Goal: Complete application form

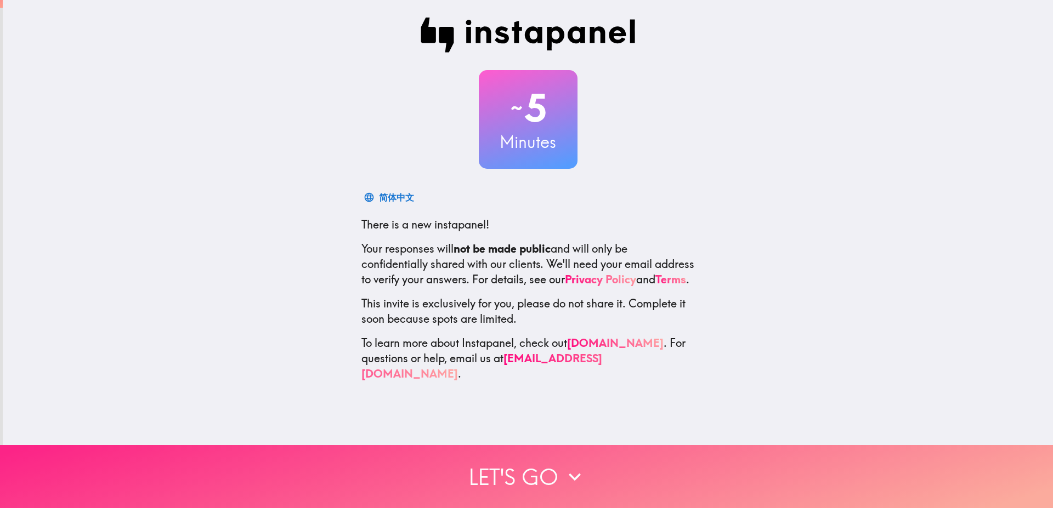
click at [553, 466] on button "Let's go" at bounding box center [526, 476] width 1053 height 63
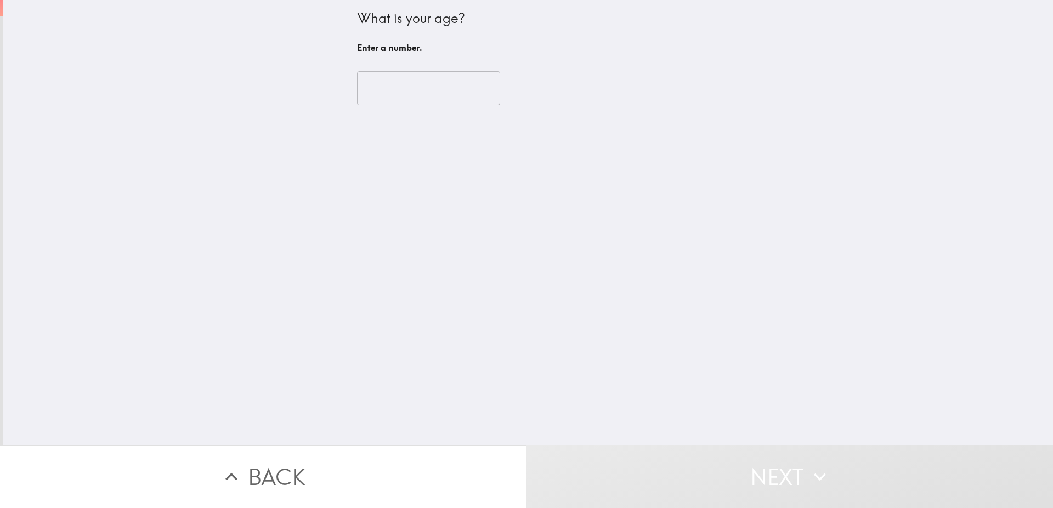
click at [388, 93] on input "number" at bounding box center [428, 88] width 143 height 34
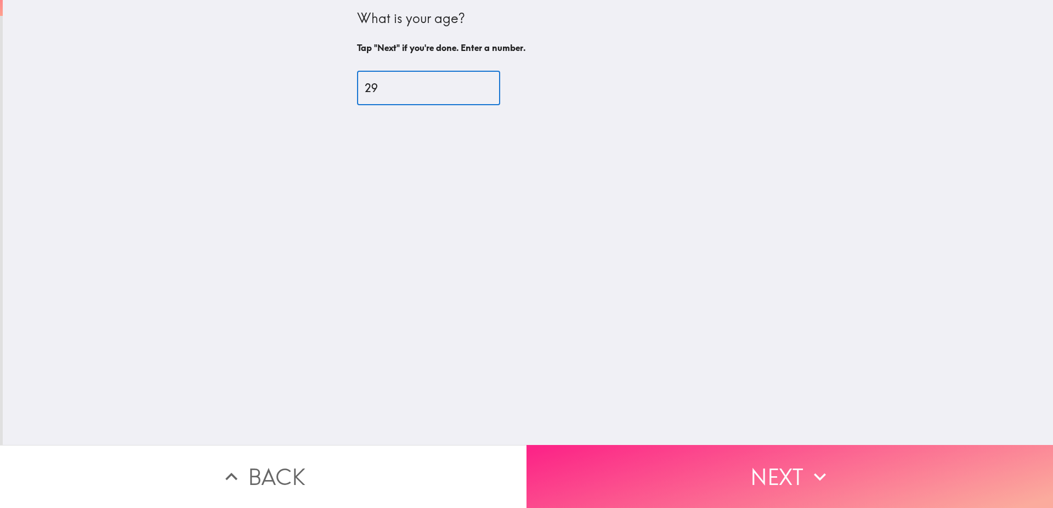
type input "29"
click at [773, 471] on button "Next" at bounding box center [790, 476] width 527 height 63
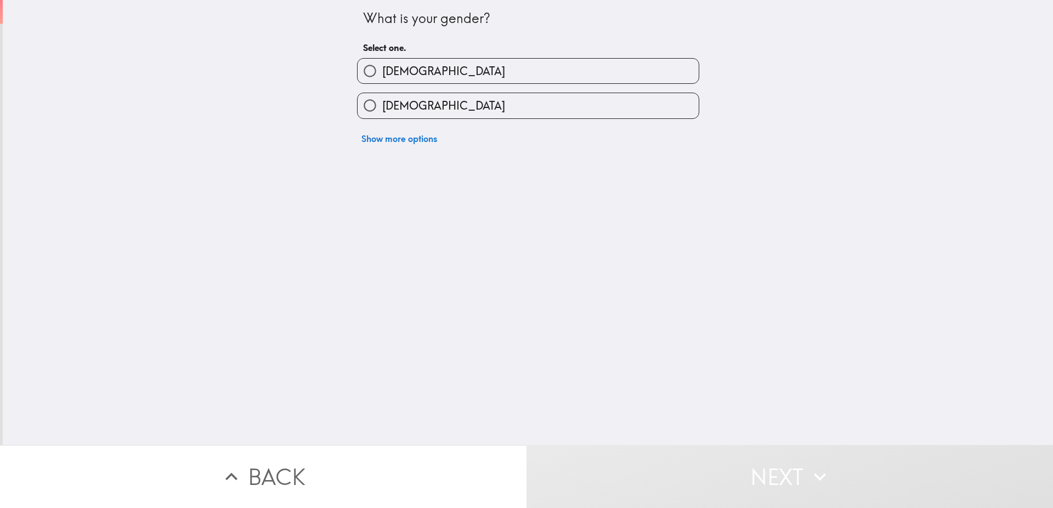
click at [388, 74] on span "[DEMOGRAPHIC_DATA]" at bounding box center [443, 71] width 123 height 15
click at [382, 74] on input "[DEMOGRAPHIC_DATA]" at bounding box center [370, 71] width 25 height 25
radio input "true"
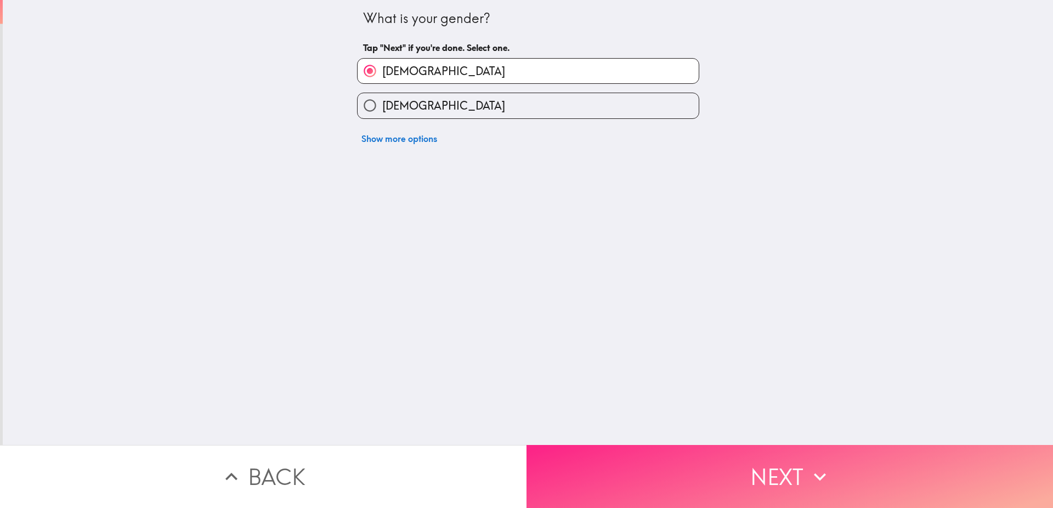
click at [738, 469] on button "Next" at bounding box center [790, 476] width 527 height 63
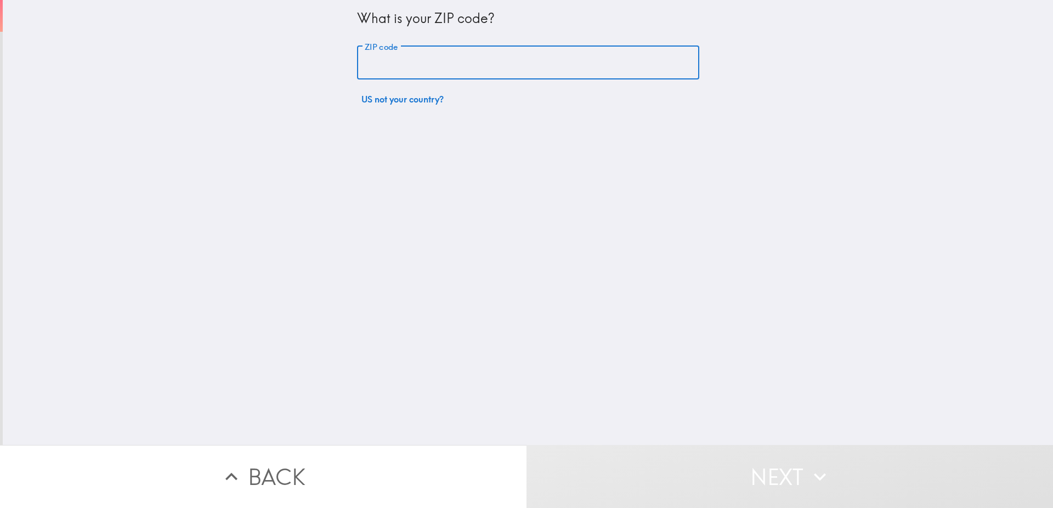
click at [395, 69] on input "ZIP code" at bounding box center [528, 63] width 342 height 34
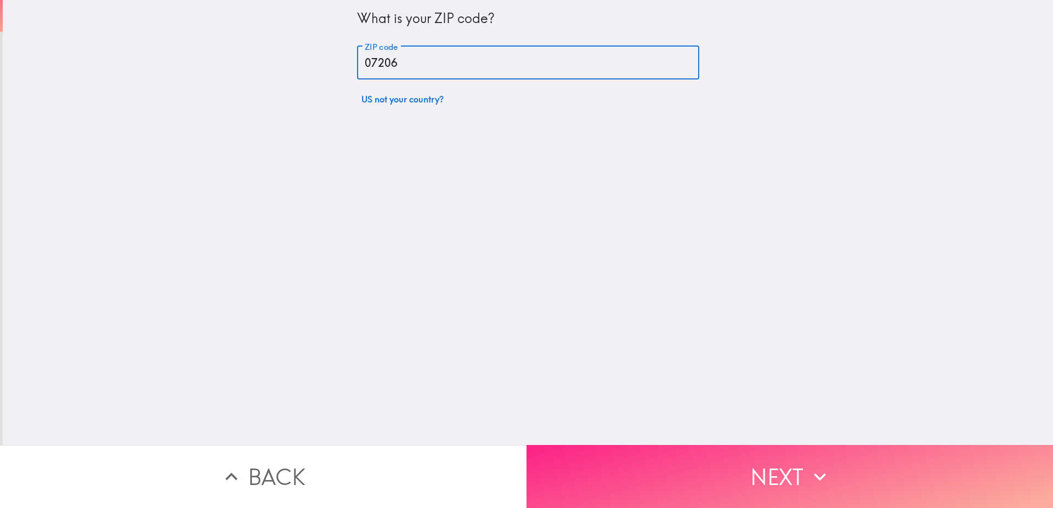
type input "07206"
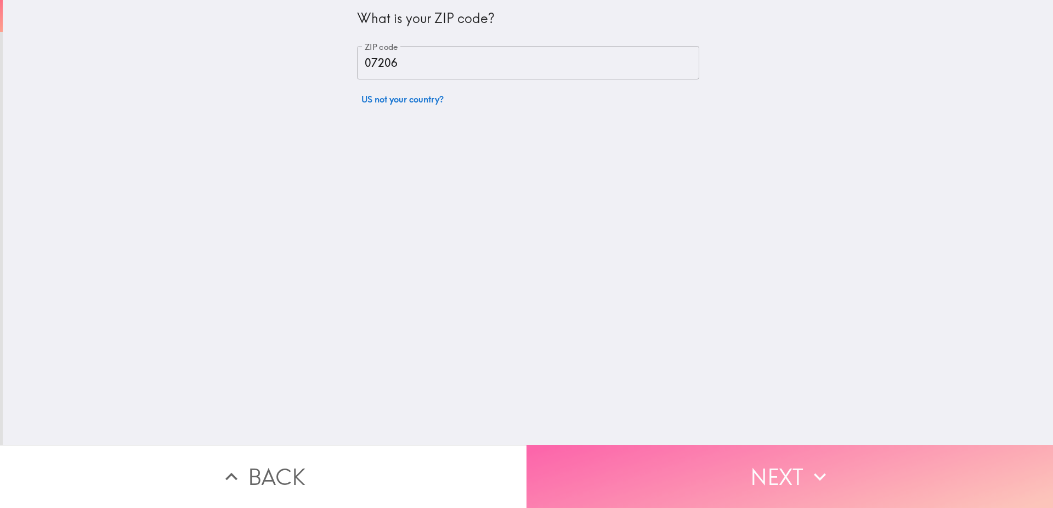
click at [781, 476] on button "Next" at bounding box center [790, 476] width 527 height 63
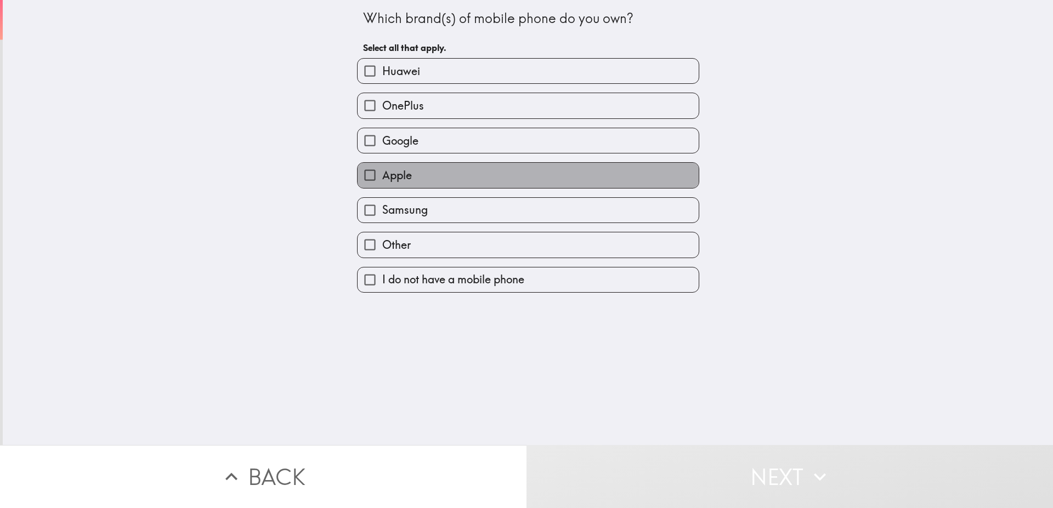
click at [395, 183] on span "Apple" at bounding box center [397, 175] width 30 height 15
click at [382, 183] on input "Apple" at bounding box center [370, 175] width 25 height 25
checkbox input "true"
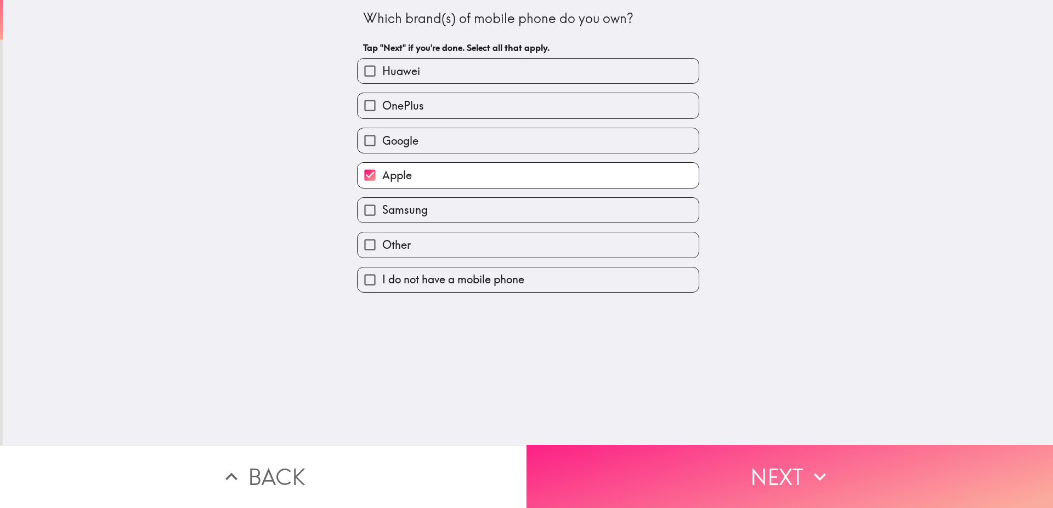
click at [726, 464] on button "Next" at bounding box center [790, 476] width 527 height 63
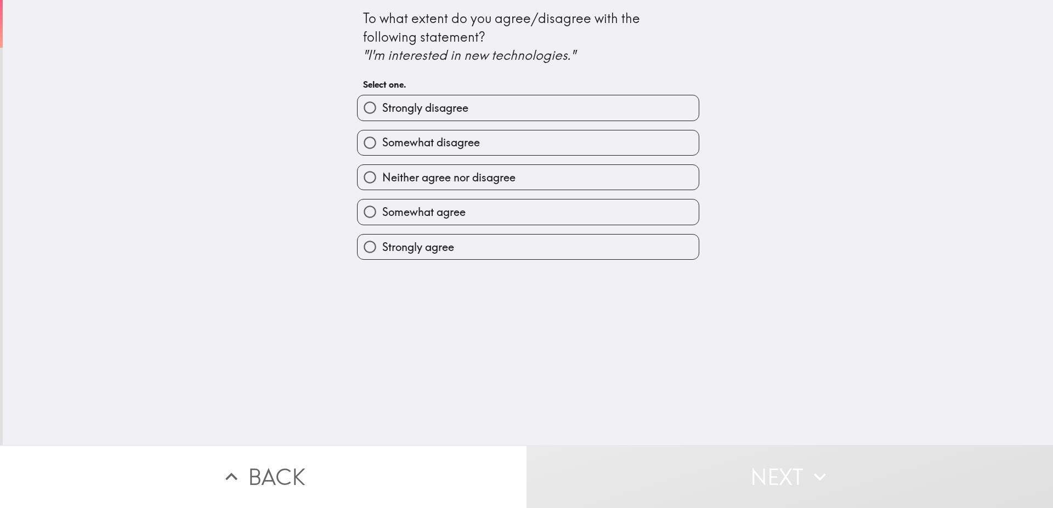
click at [423, 248] on span "Strongly agree" at bounding box center [418, 247] width 72 height 15
click at [382, 248] on input "Strongly agree" at bounding box center [370, 247] width 25 height 25
radio input "true"
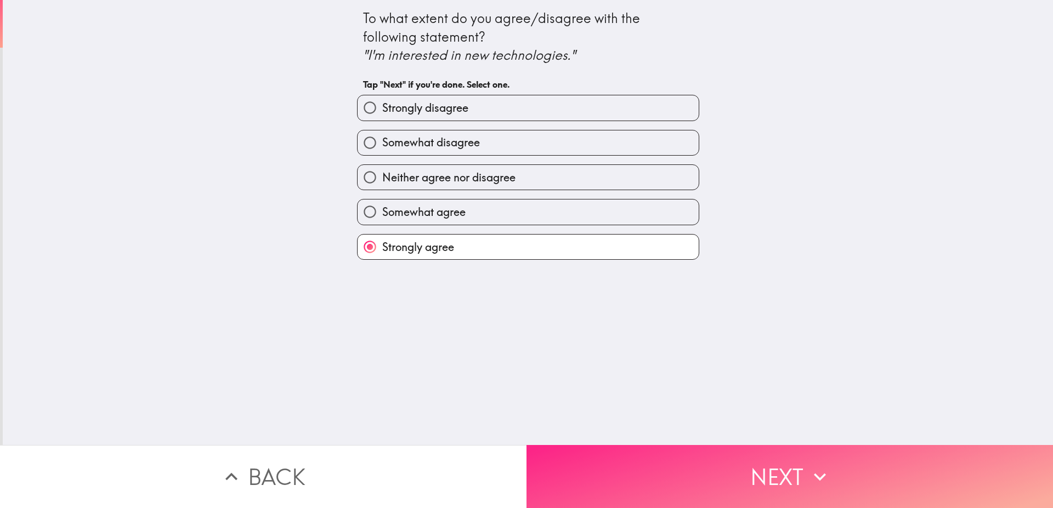
click at [788, 482] on button "Next" at bounding box center [790, 476] width 527 height 63
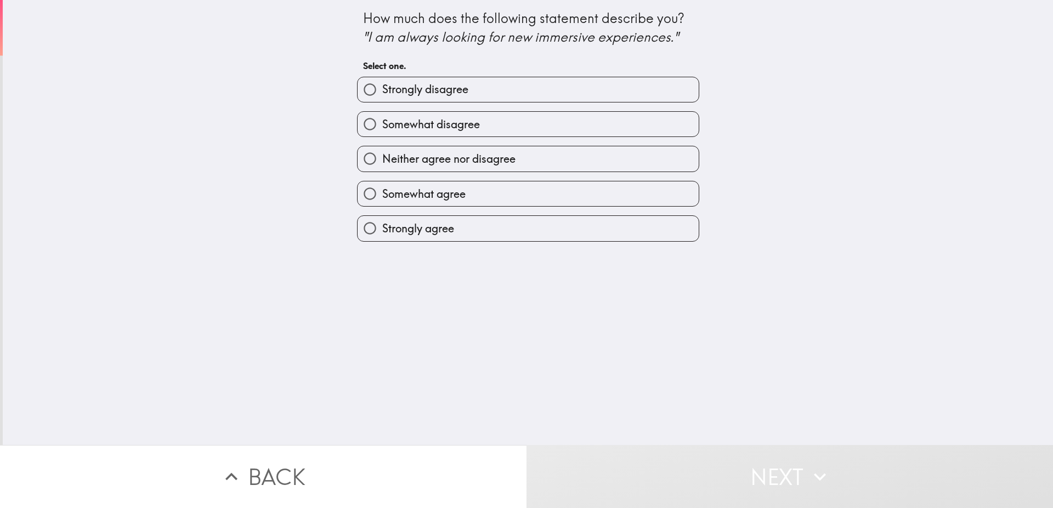
click at [409, 224] on span "Strongly agree" at bounding box center [418, 228] width 72 height 15
click at [382, 224] on input "Strongly agree" at bounding box center [370, 228] width 25 height 25
radio input "true"
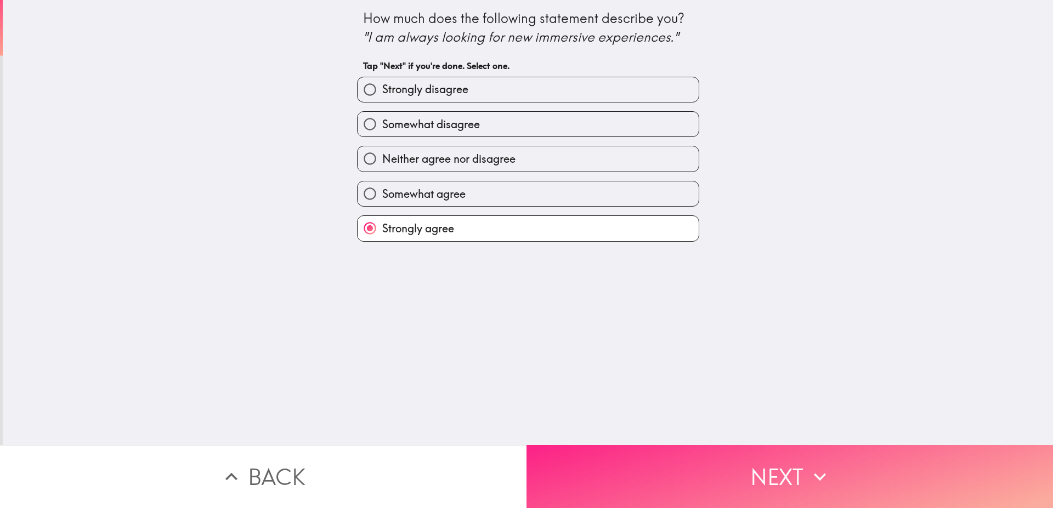
click at [760, 450] on button "Next" at bounding box center [790, 476] width 527 height 63
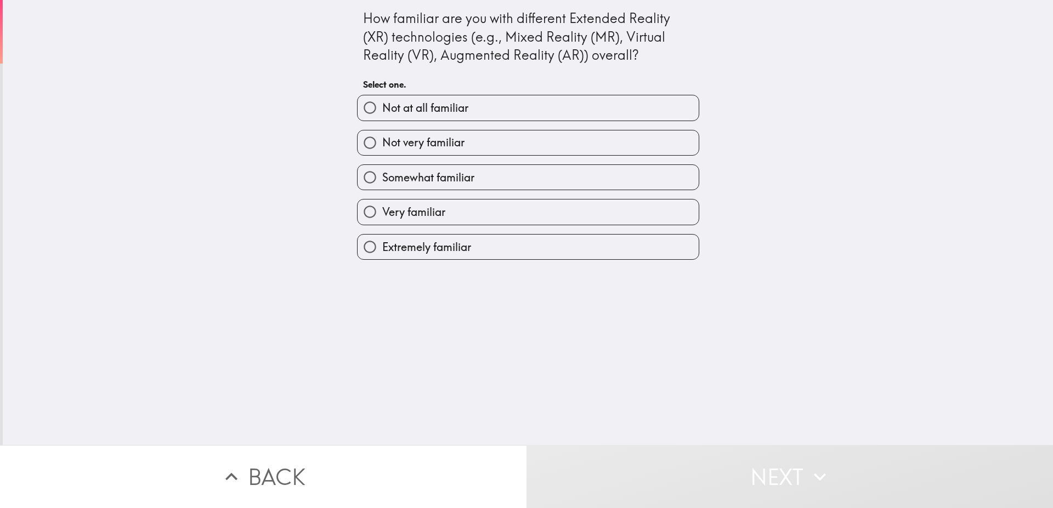
click at [422, 244] on span "Extremely familiar" at bounding box center [426, 247] width 89 height 15
click at [382, 244] on input "Extremely familiar" at bounding box center [370, 247] width 25 height 25
radio input "true"
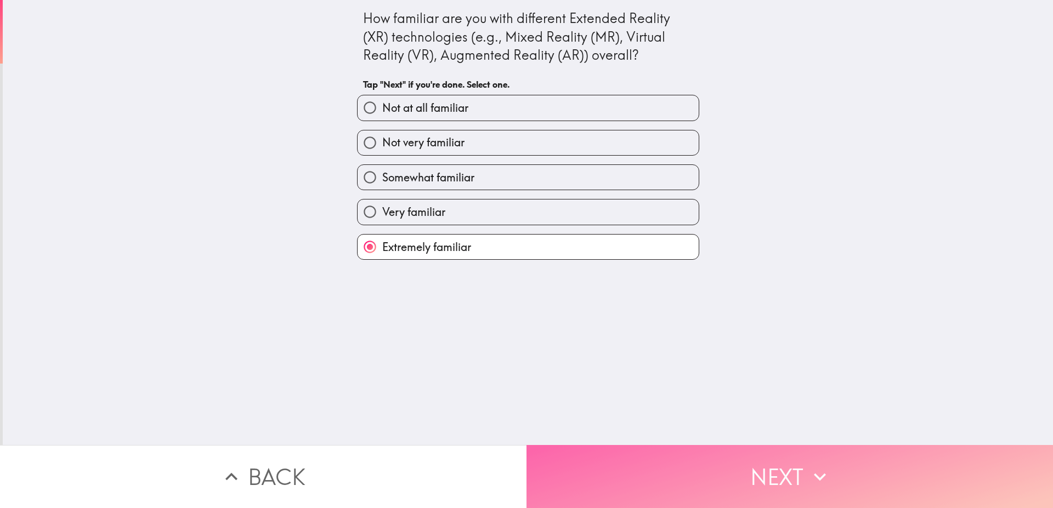
click at [758, 458] on button "Next" at bounding box center [790, 476] width 527 height 63
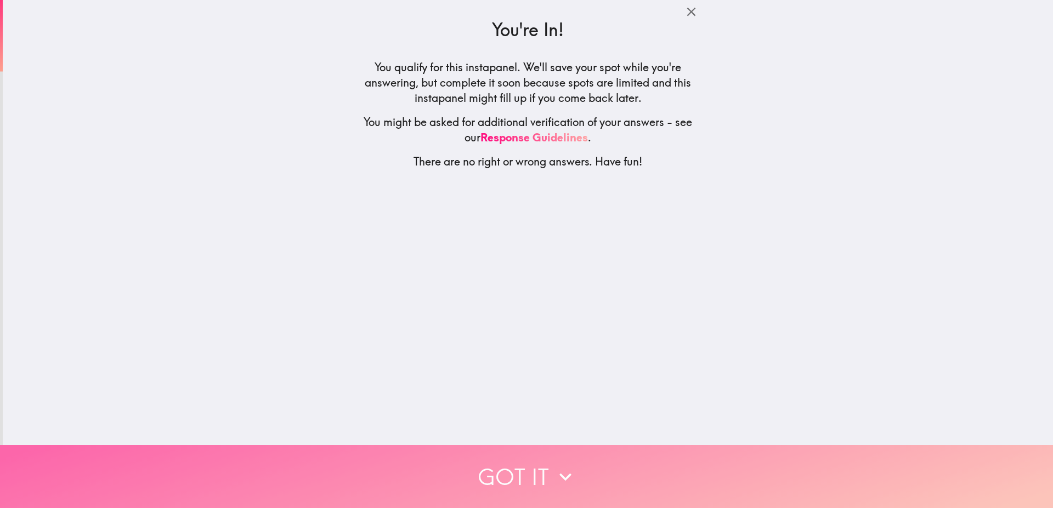
click at [716, 467] on button "Got it" at bounding box center [526, 476] width 1053 height 63
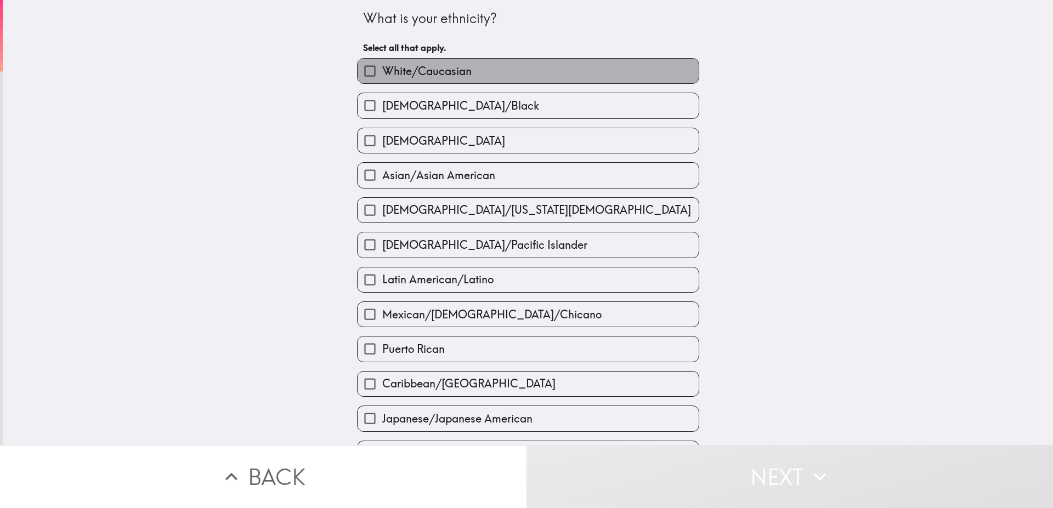
click at [425, 76] on span "White/Caucasian" at bounding box center [426, 71] width 89 height 15
click at [382, 76] on input "White/Caucasian" at bounding box center [370, 71] width 25 height 25
checkbox input "true"
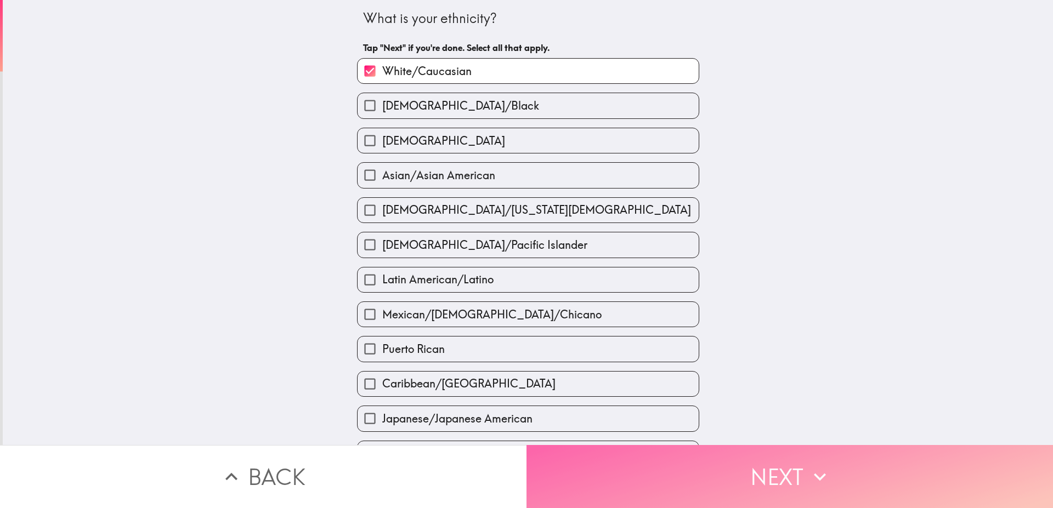
click at [727, 474] on button "Next" at bounding box center [790, 476] width 527 height 63
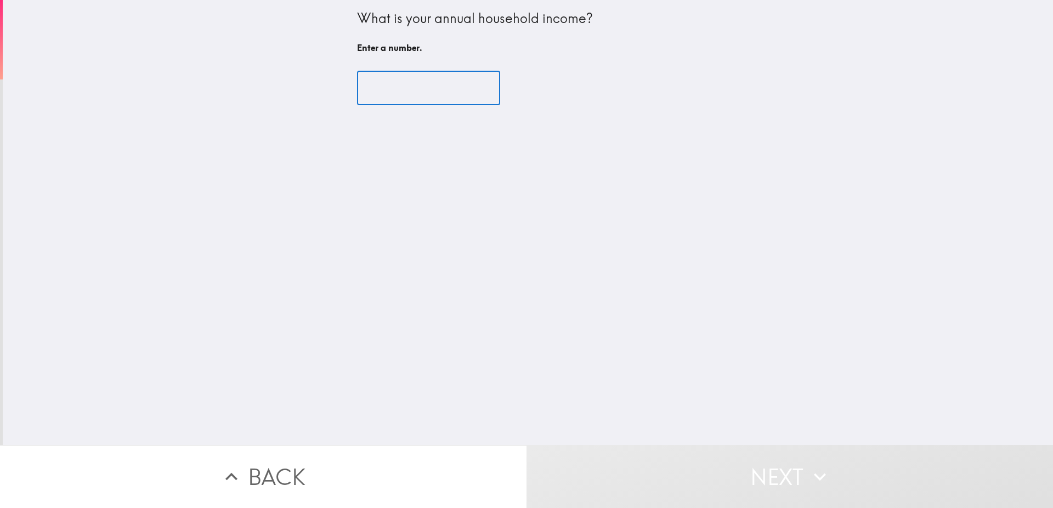
click at [404, 93] on input "number" at bounding box center [428, 88] width 143 height 34
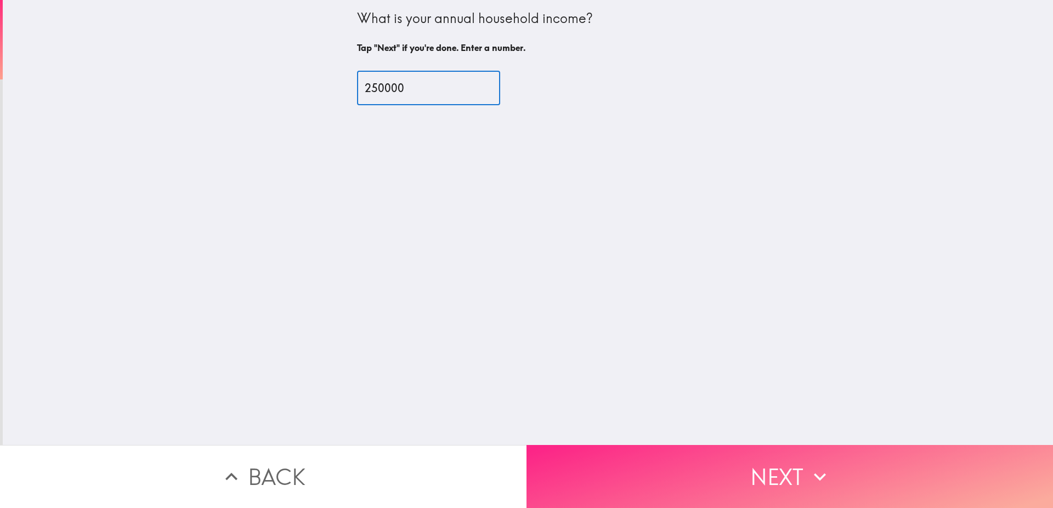
type input "250000"
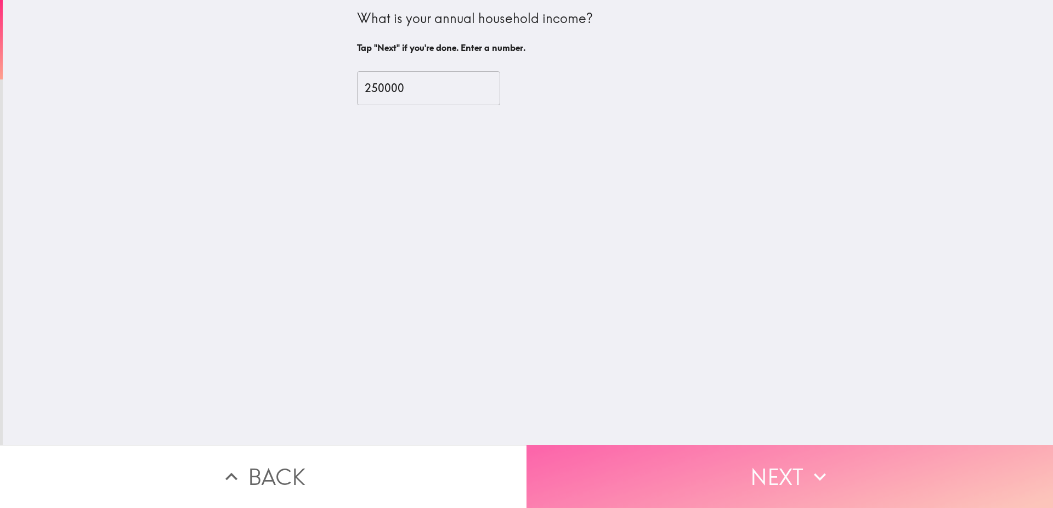
click at [738, 461] on button "Next" at bounding box center [790, 476] width 527 height 63
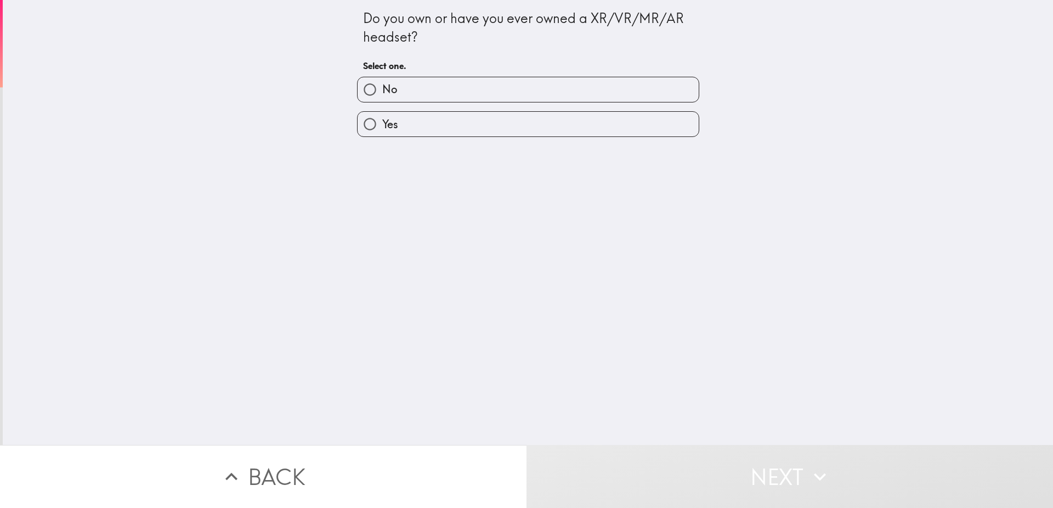
click at [408, 96] on label "No" at bounding box center [528, 89] width 341 height 25
click at [382, 96] on input "No" at bounding box center [370, 89] width 25 height 25
radio input "true"
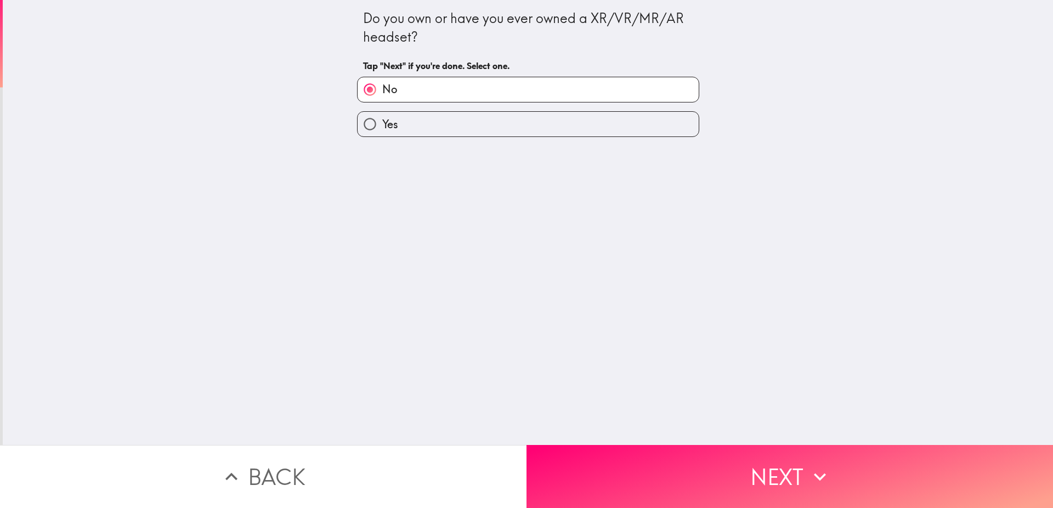
click at [404, 121] on label "Yes" at bounding box center [528, 124] width 341 height 25
click at [382, 121] on input "Yes" at bounding box center [370, 124] width 25 height 25
radio input "true"
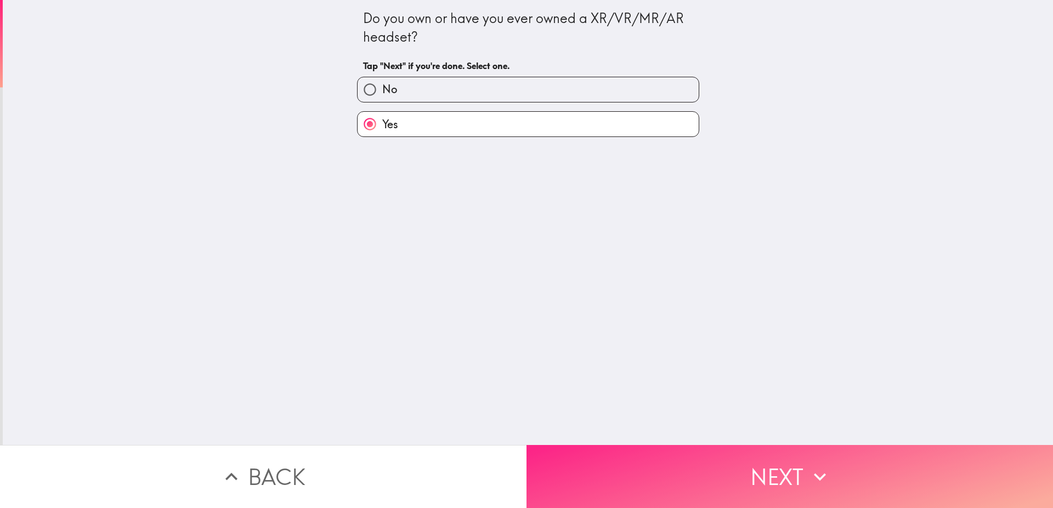
click at [729, 451] on button "Next" at bounding box center [790, 476] width 527 height 63
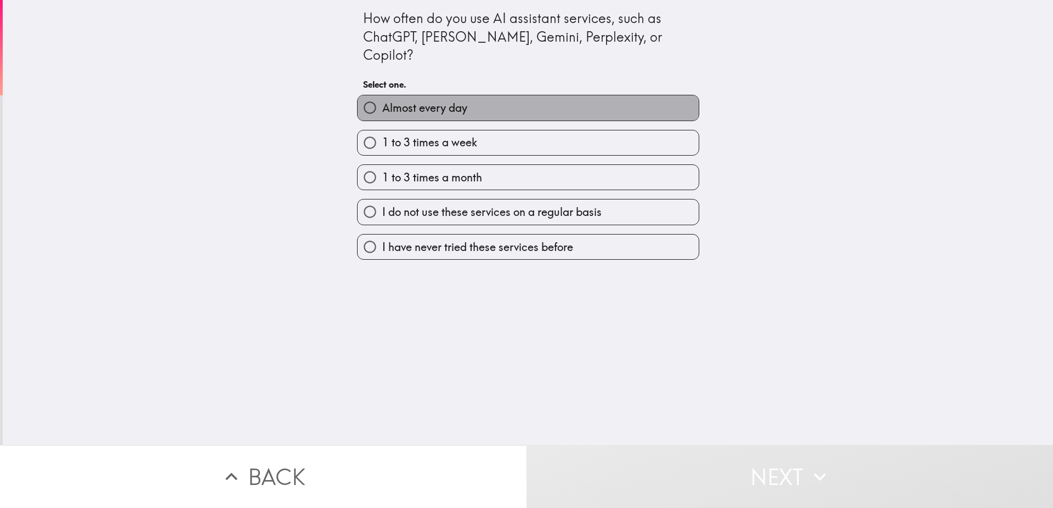
click at [418, 100] on span "Almost every day" at bounding box center [424, 107] width 85 height 15
click at [382, 96] on input "Almost every day" at bounding box center [370, 107] width 25 height 25
radio input "true"
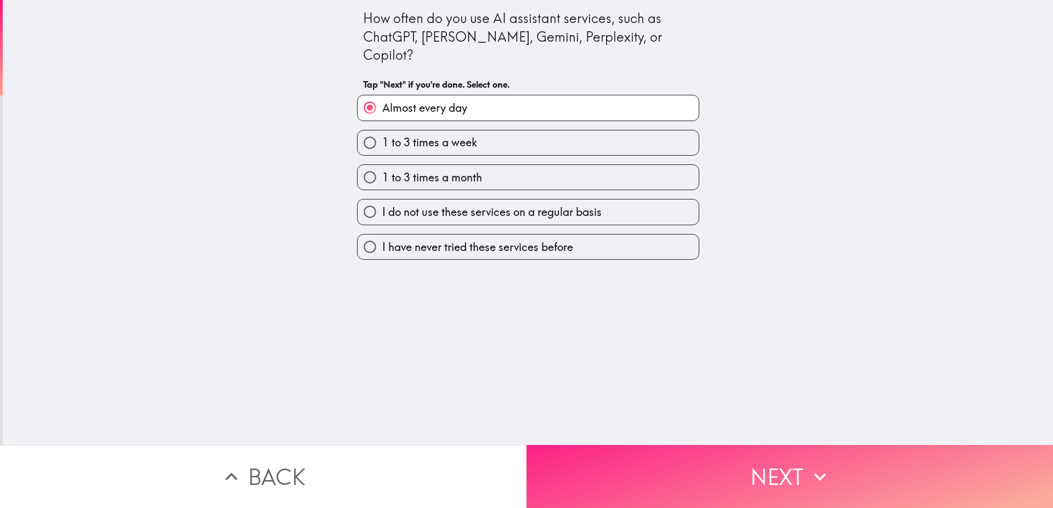
click at [755, 459] on button "Next" at bounding box center [790, 476] width 527 height 63
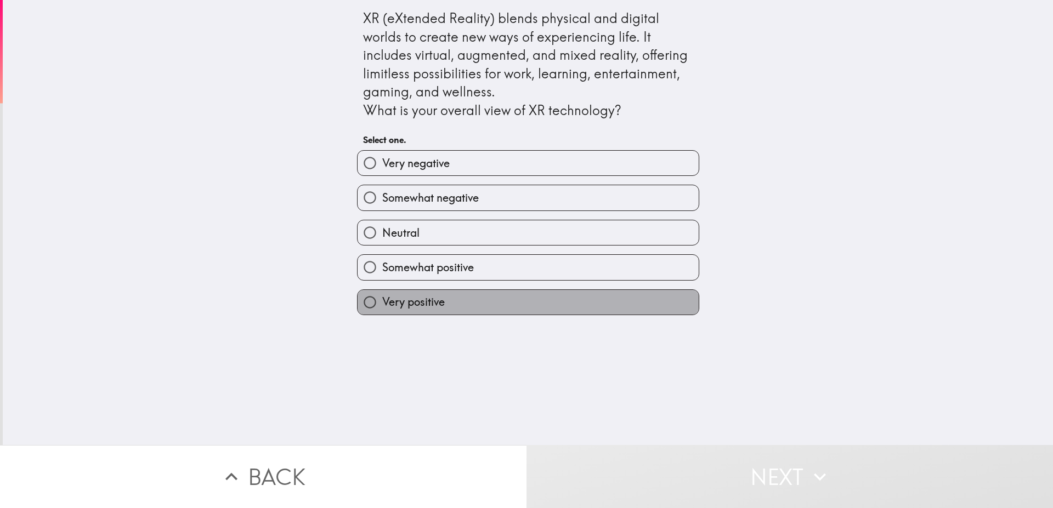
click at [433, 310] on span "Very positive" at bounding box center [413, 302] width 63 height 15
click at [382, 310] on input "Very positive" at bounding box center [370, 302] width 25 height 25
radio input "true"
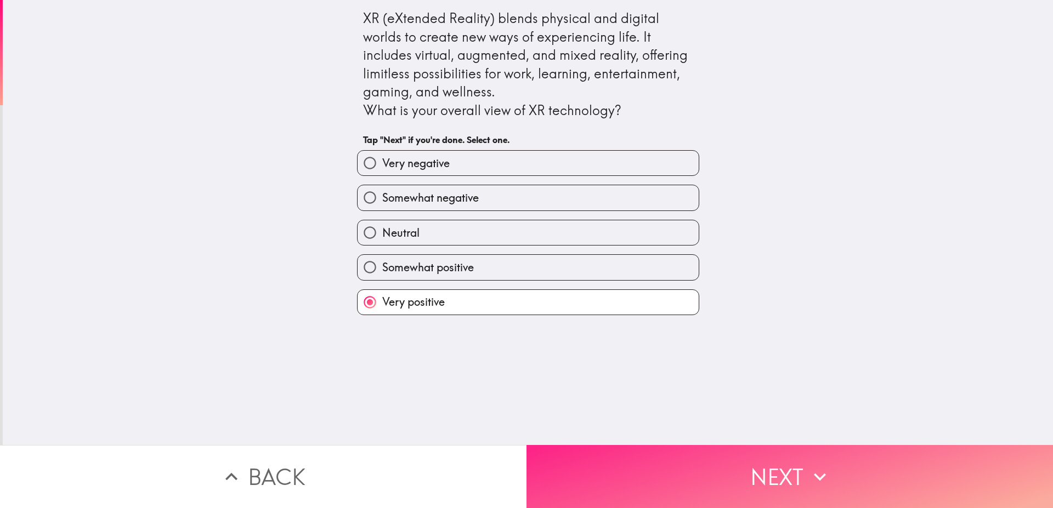
click at [694, 457] on button "Next" at bounding box center [790, 476] width 527 height 63
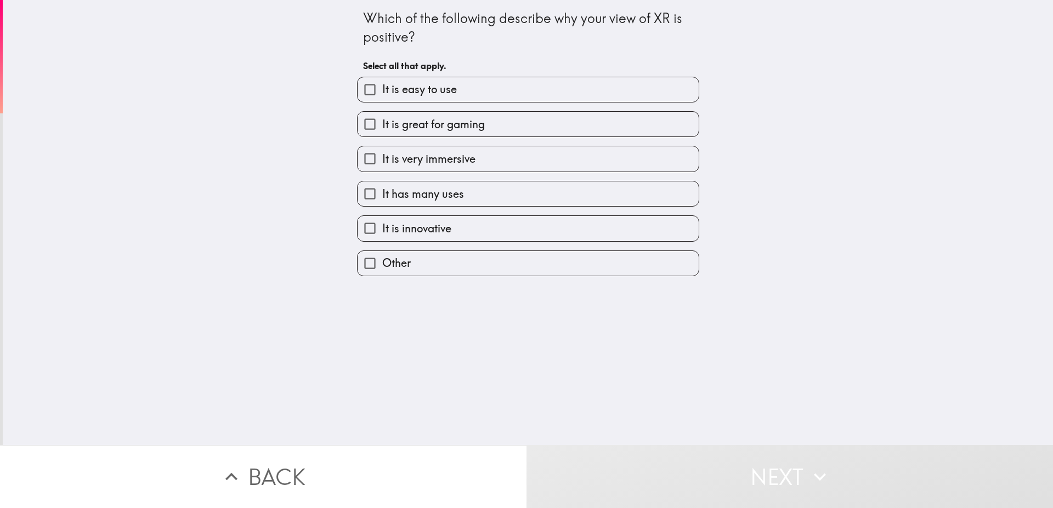
click at [412, 90] on span "It is easy to use" at bounding box center [419, 89] width 75 height 15
click at [382, 90] on input "It is easy to use" at bounding box center [370, 89] width 25 height 25
checkbox input "true"
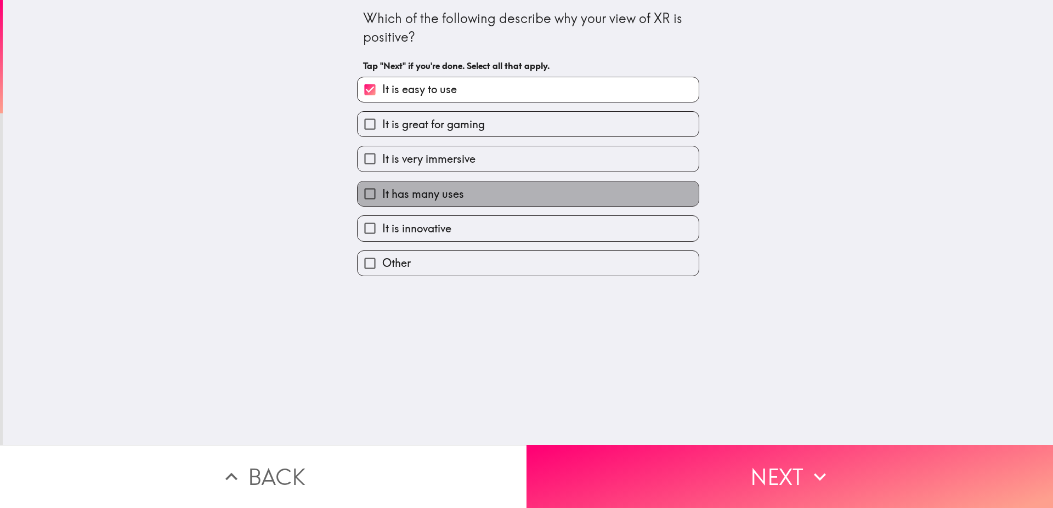
click at [440, 199] on span "It has many uses" at bounding box center [423, 194] width 82 height 15
click at [382, 199] on input "It has many uses" at bounding box center [370, 194] width 25 height 25
checkbox input "true"
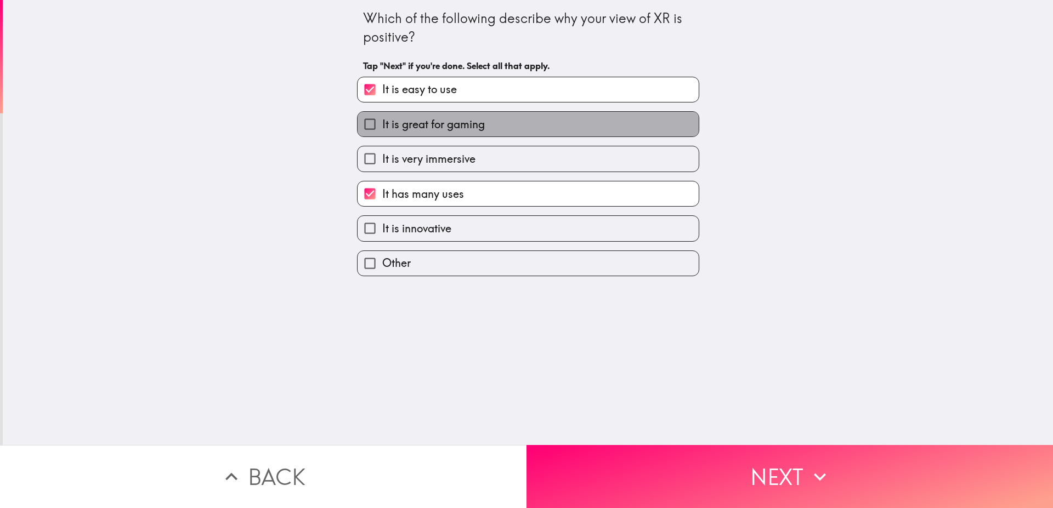
click at [438, 128] on span "It is great for gaming" at bounding box center [433, 124] width 103 height 15
click at [382, 128] on input "It is great for gaming" at bounding box center [370, 124] width 25 height 25
checkbox input "true"
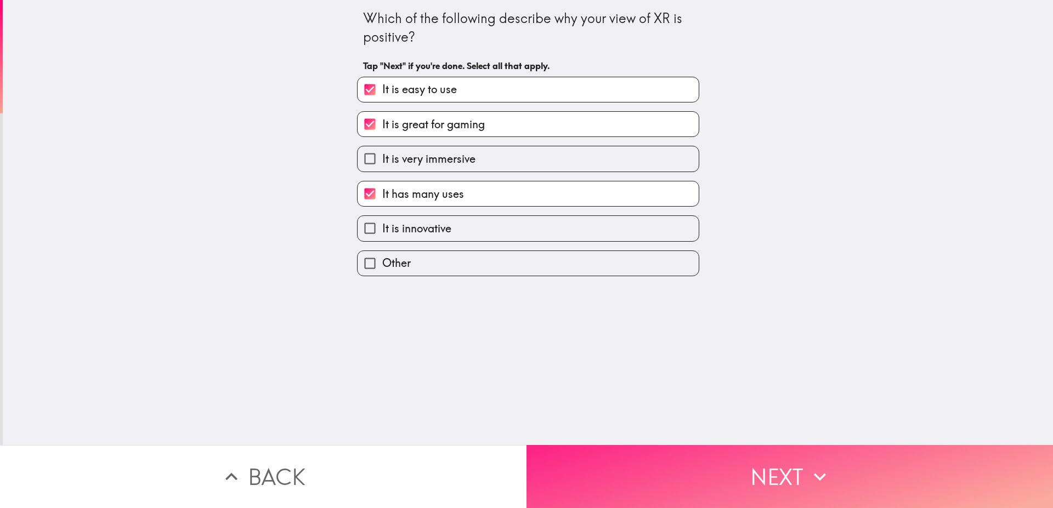
click at [759, 471] on button "Next" at bounding box center [790, 476] width 527 height 63
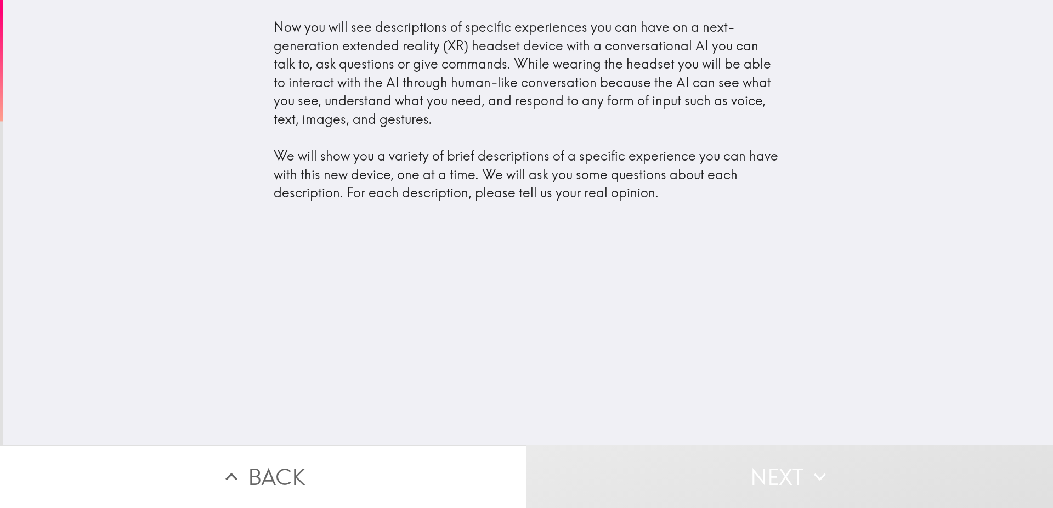
click at [507, 188] on div "Now you will see descriptions of specific experiences you can have on a next-ge…" at bounding box center [528, 110] width 509 height 184
drag, startPoint x: 391, startPoint y: 92, endPoint x: 549, endPoint y: 108, distance: 158.2
click at [549, 108] on div "Now you will see descriptions of specific experiences you can have on a next-ge…" at bounding box center [528, 110] width 509 height 184
click at [479, 264] on div "Now you will see descriptions of specific experiences you can have on a next-ge…" at bounding box center [528, 222] width 1050 height 445
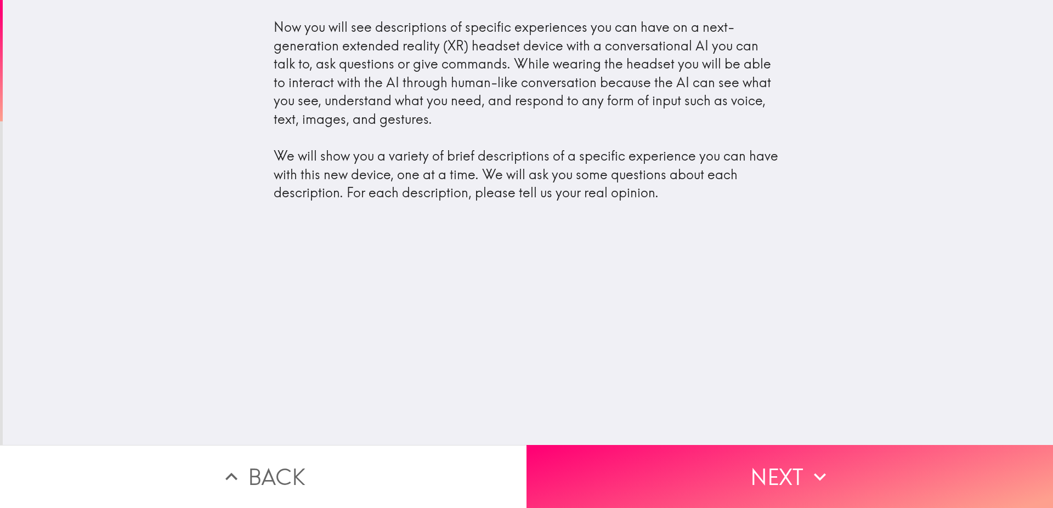
click at [327, 185] on div "Now you will see descriptions of specific experiences you can have on a next-ge…" at bounding box center [528, 110] width 509 height 184
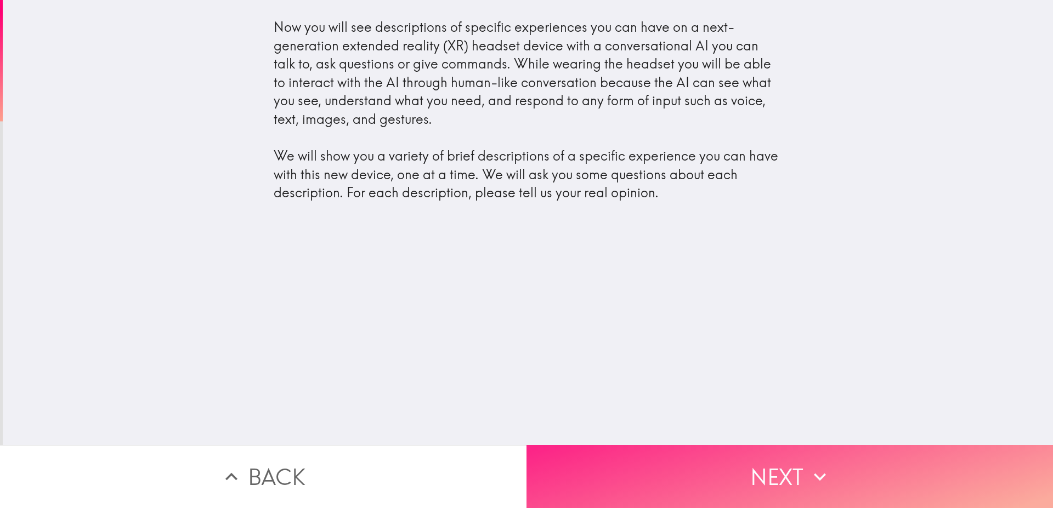
click at [725, 469] on button "Next" at bounding box center [790, 476] width 527 height 63
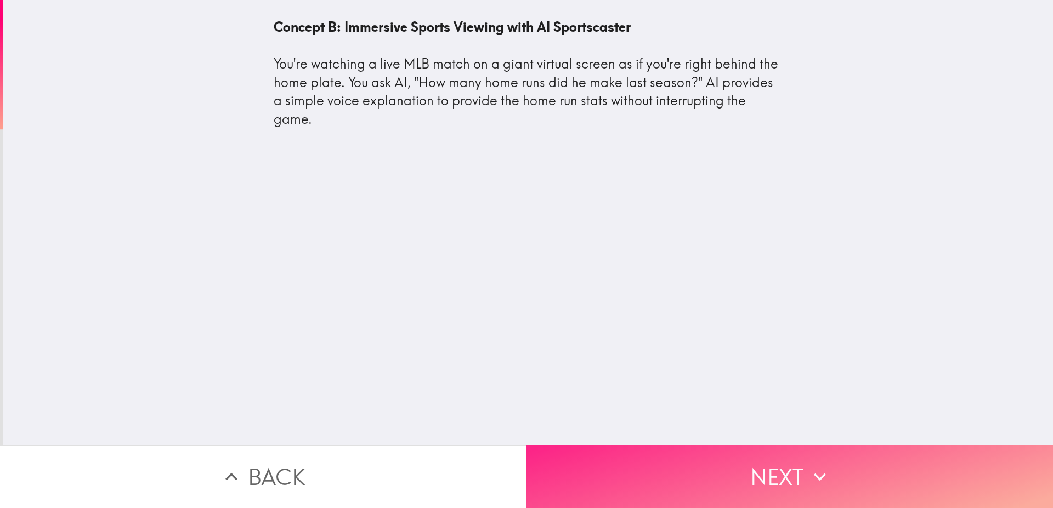
click at [737, 460] on button "Next" at bounding box center [790, 476] width 527 height 63
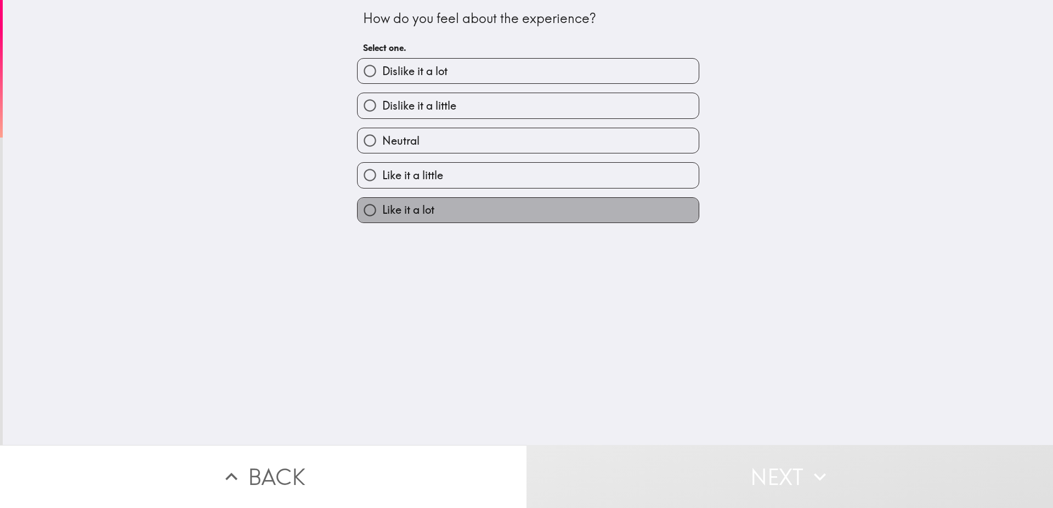
click at [417, 212] on span "Like it a lot" at bounding box center [408, 209] width 52 height 15
click at [382, 212] on input "Like it a lot" at bounding box center [370, 210] width 25 height 25
radio input "true"
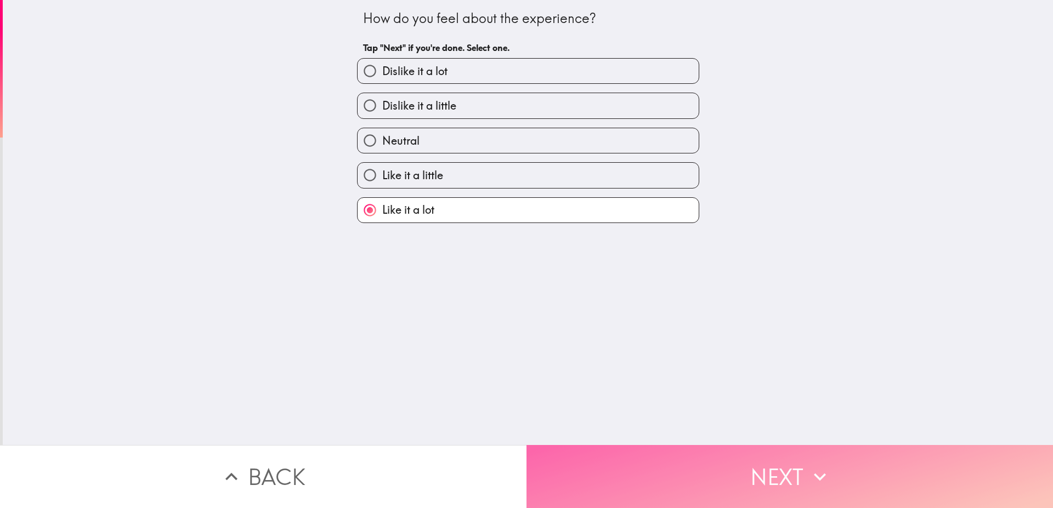
click at [820, 483] on button "Next" at bounding box center [790, 476] width 527 height 63
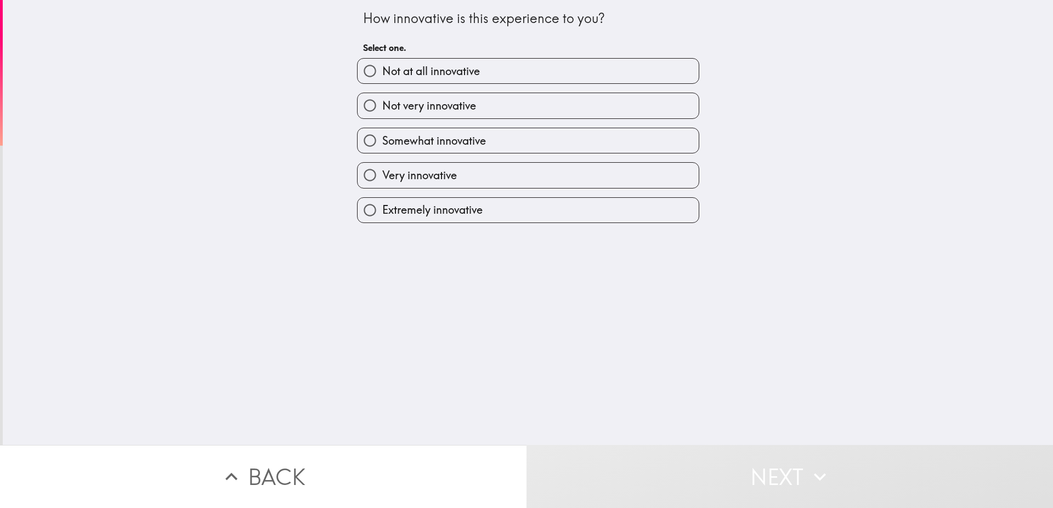
click at [428, 217] on span "Extremely innovative" at bounding box center [432, 209] width 100 height 15
click at [382, 217] on input "Extremely innovative" at bounding box center [370, 210] width 25 height 25
radio input "true"
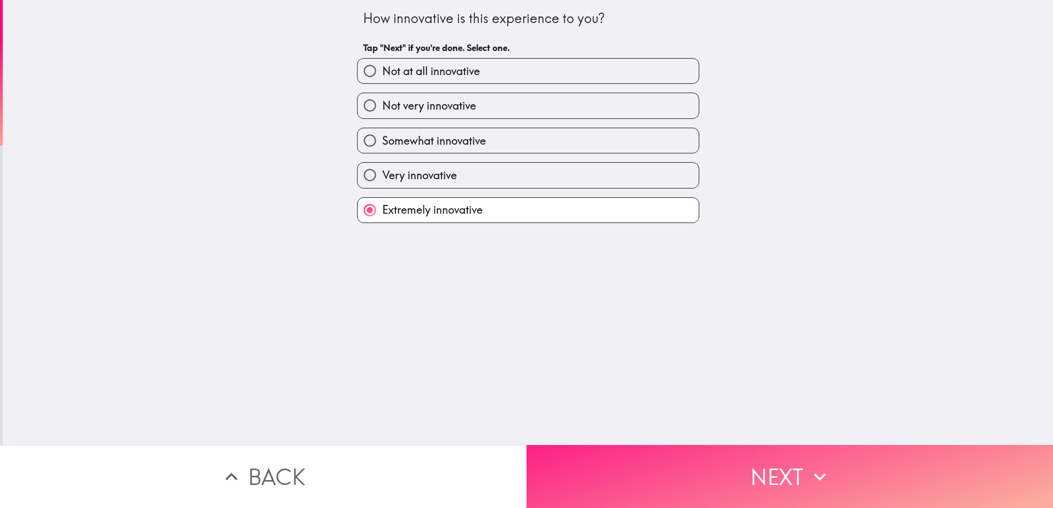
click at [771, 457] on button "Next" at bounding box center [790, 476] width 527 height 63
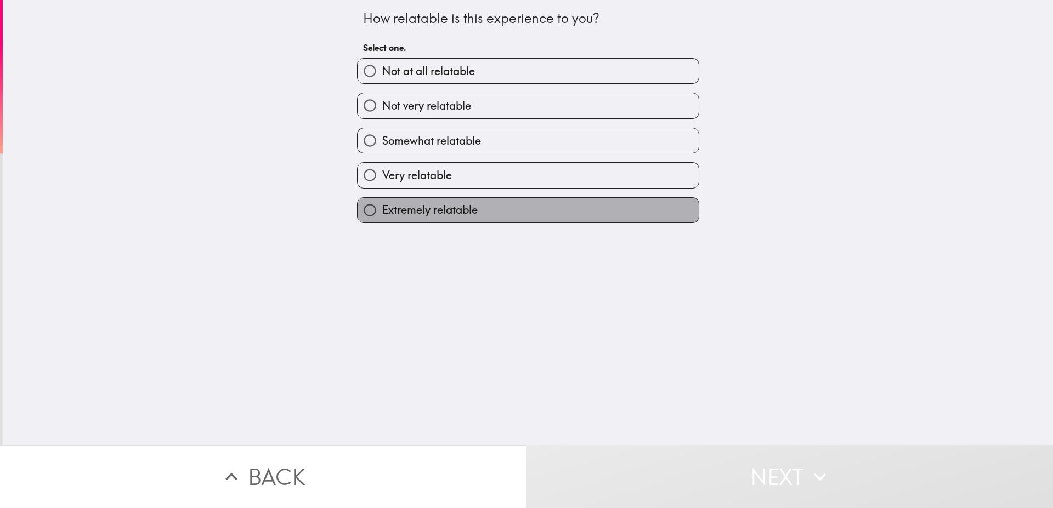
click at [443, 219] on label "Extremely relatable" at bounding box center [528, 210] width 341 height 25
click at [382, 219] on input "Extremely relatable" at bounding box center [370, 210] width 25 height 25
radio input "true"
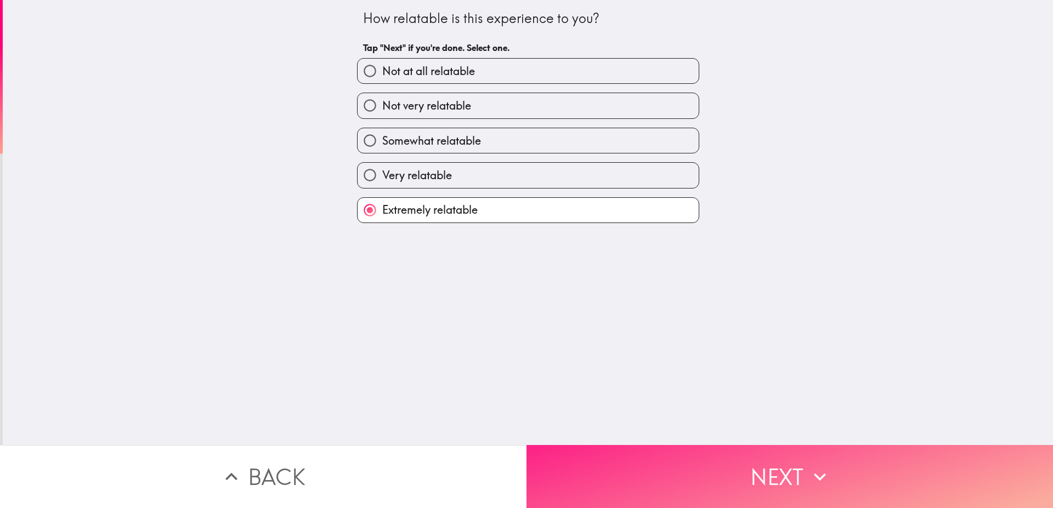
click at [739, 459] on button "Next" at bounding box center [790, 476] width 527 height 63
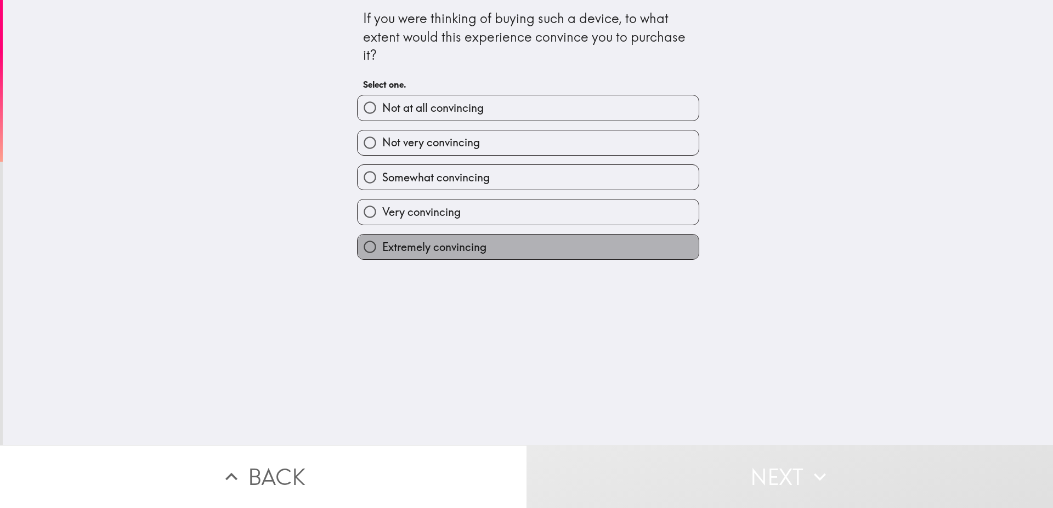
click at [444, 253] on span "Extremely convincing" at bounding box center [434, 247] width 104 height 15
click at [382, 253] on input "Extremely convincing" at bounding box center [370, 247] width 25 height 25
radio input "true"
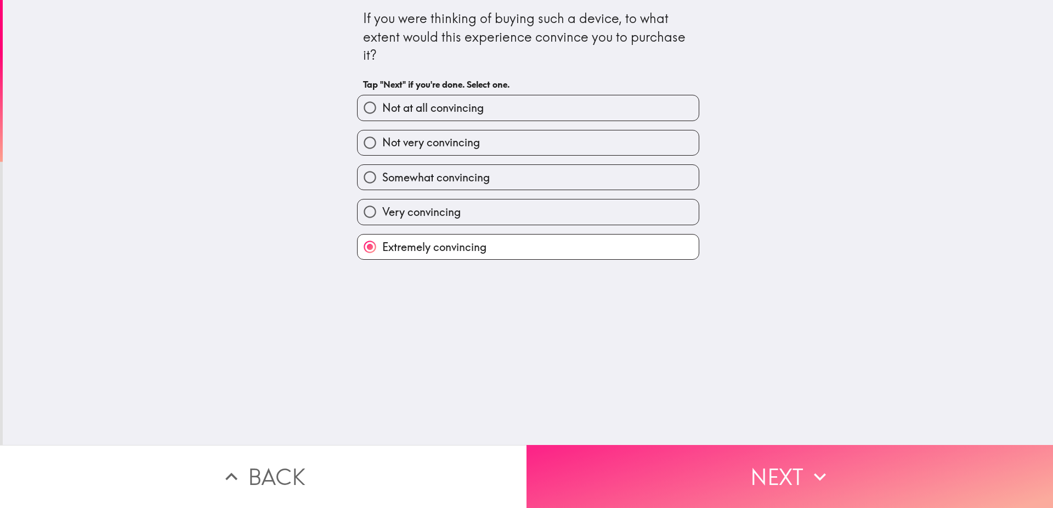
click at [759, 471] on button "Next" at bounding box center [790, 476] width 527 height 63
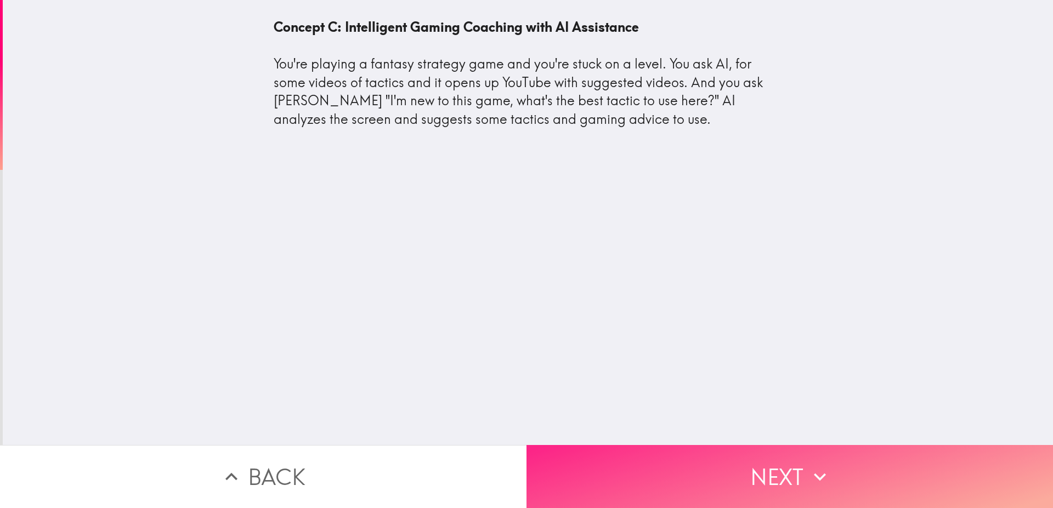
click at [723, 465] on button "Next" at bounding box center [790, 476] width 527 height 63
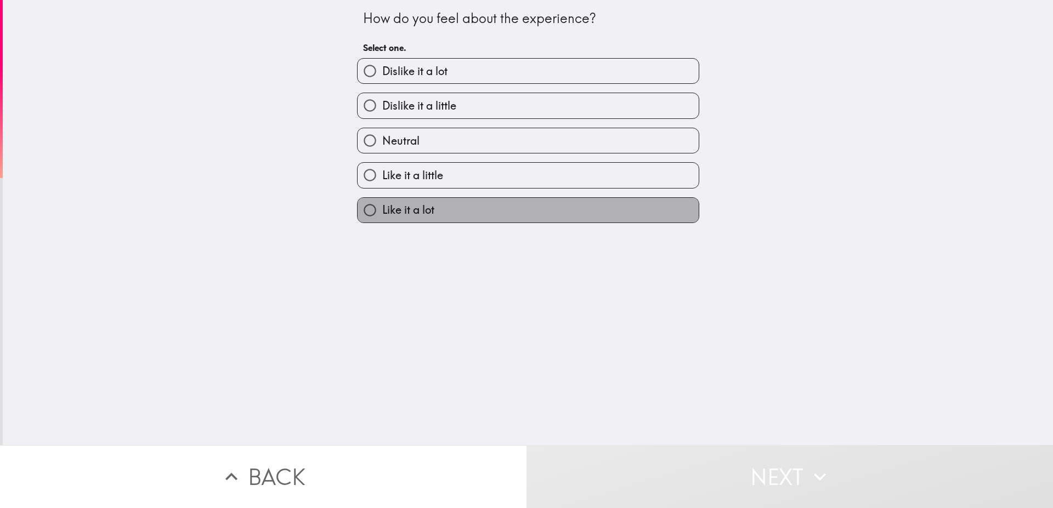
click at [422, 214] on span "Like it a lot" at bounding box center [408, 209] width 52 height 15
click at [382, 214] on input "Like it a lot" at bounding box center [370, 210] width 25 height 25
radio input "true"
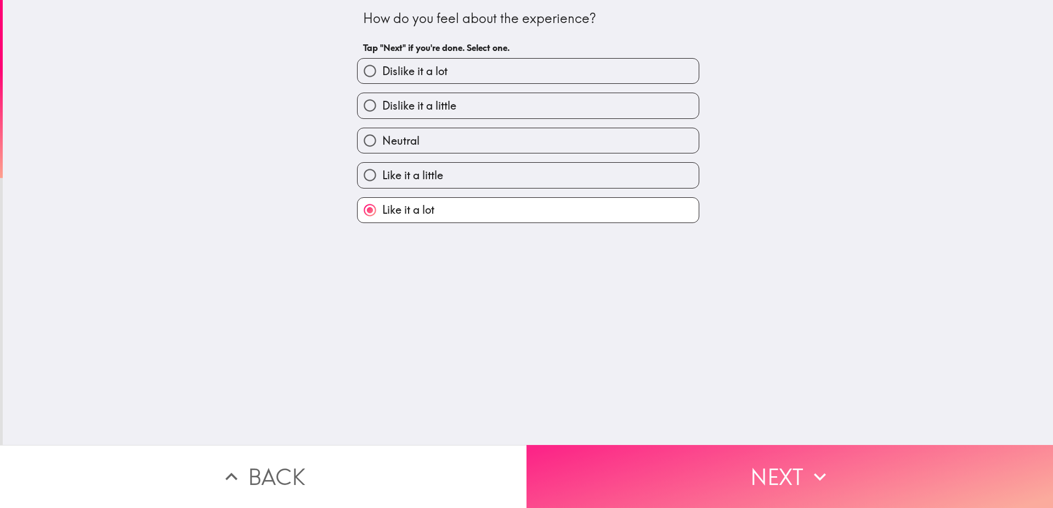
click at [711, 471] on button "Next" at bounding box center [790, 476] width 527 height 63
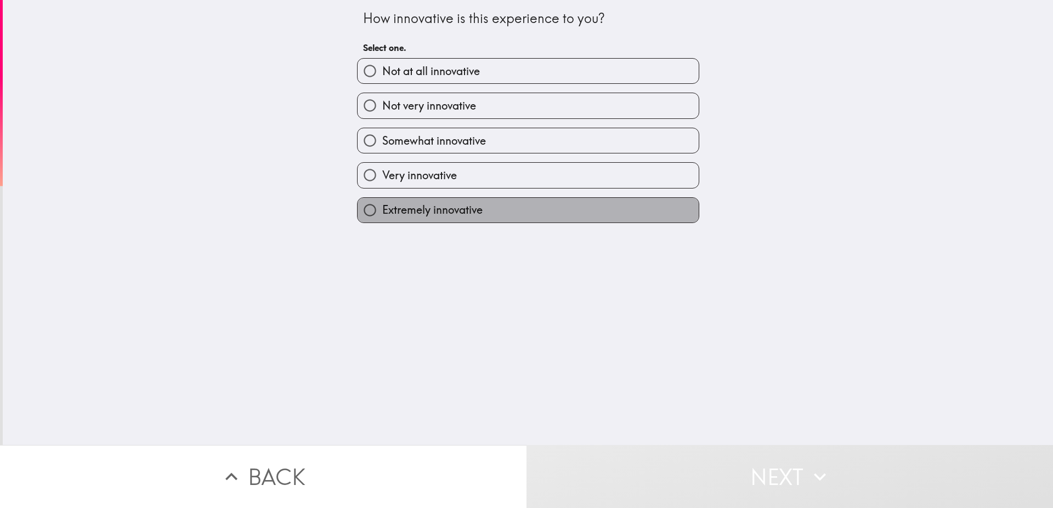
click at [432, 213] on span "Extremely innovative" at bounding box center [432, 209] width 100 height 15
click at [382, 213] on input "Extremely innovative" at bounding box center [370, 210] width 25 height 25
radio input "true"
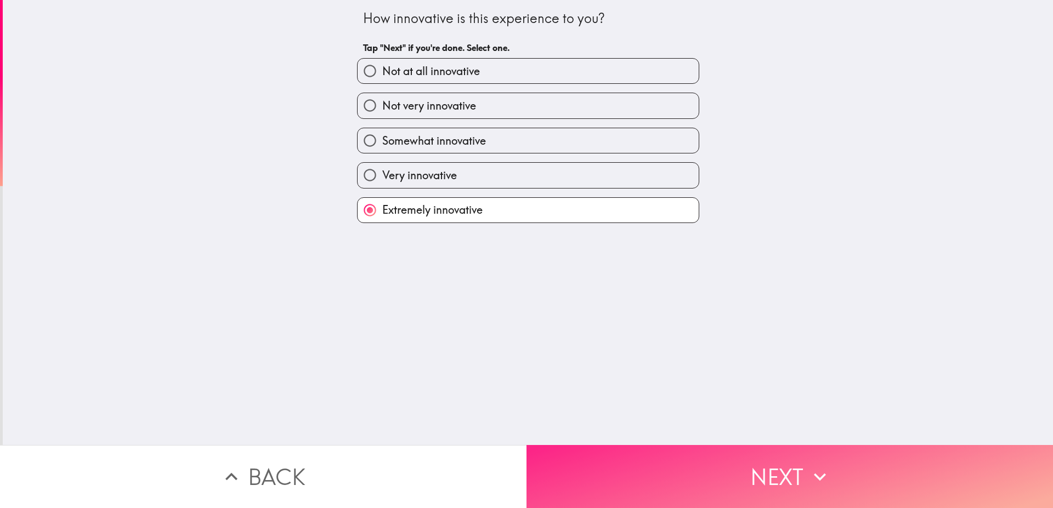
click at [700, 450] on button "Next" at bounding box center [790, 476] width 527 height 63
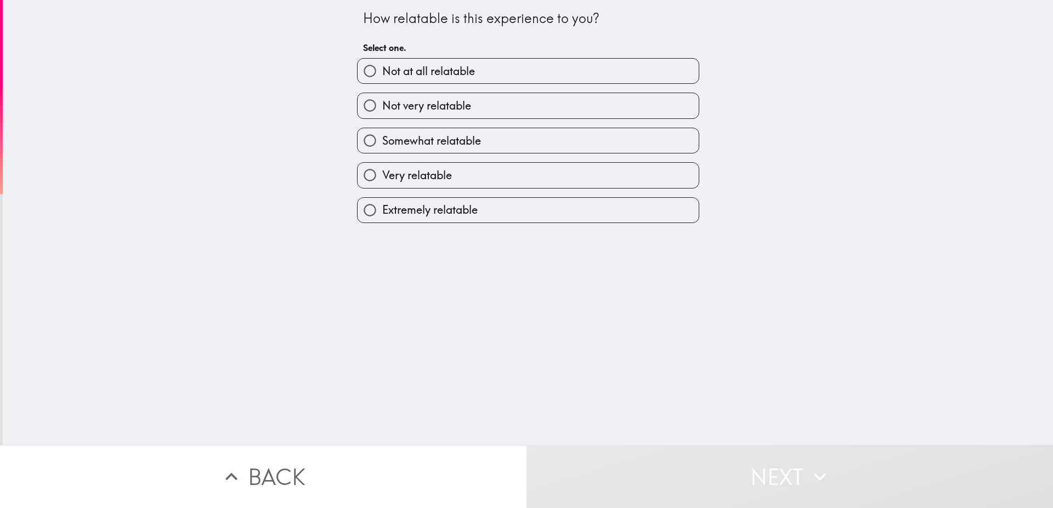
click at [451, 216] on span "Extremely relatable" at bounding box center [429, 209] width 95 height 15
click at [382, 216] on input "Extremely relatable" at bounding box center [370, 210] width 25 height 25
radio input "true"
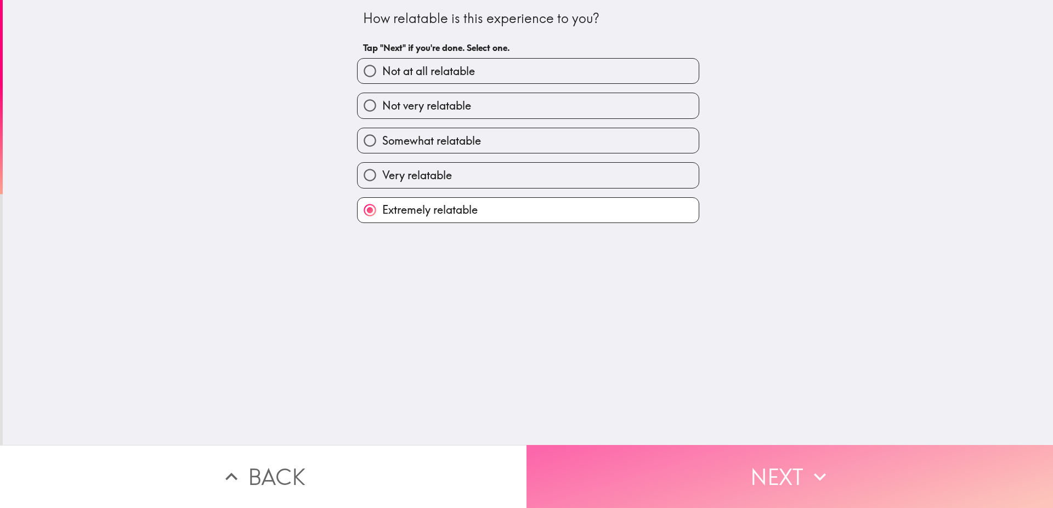
click at [685, 453] on button "Next" at bounding box center [790, 476] width 527 height 63
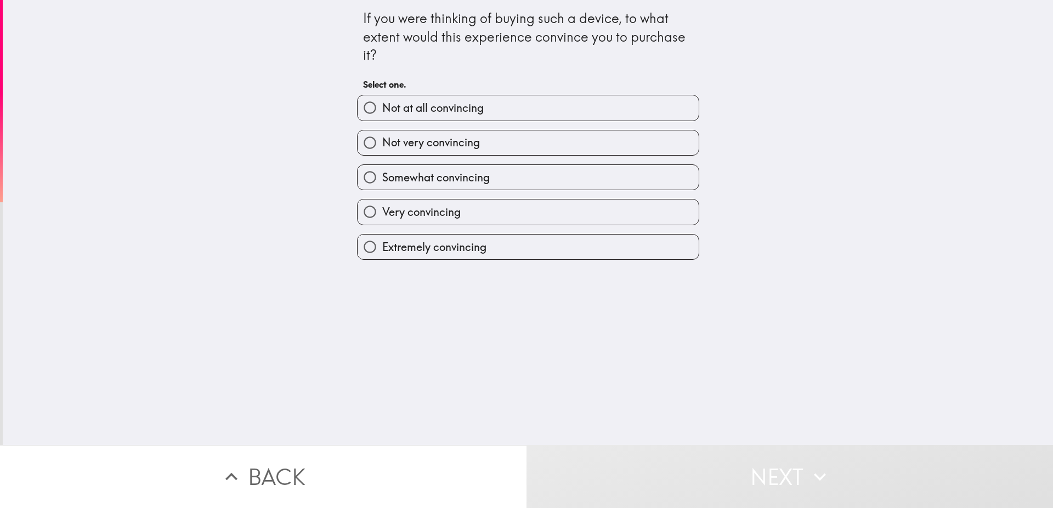
click at [455, 254] on span "Extremely convincing" at bounding box center [434, 247] width 104 height 15
click at [382, 254] on input "Extremely convincing" at bounding box center [370, 247] width 25 height 25
radio input "true"
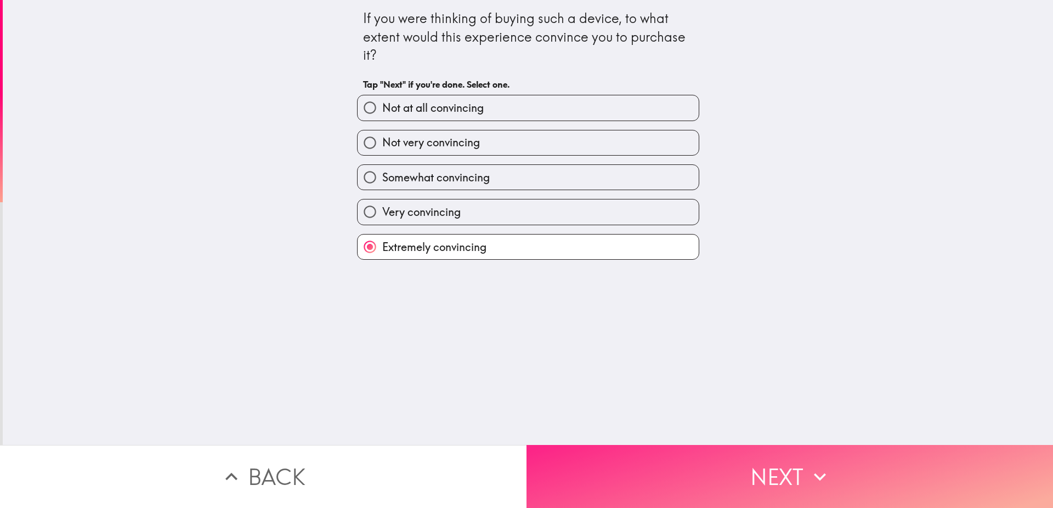
click at [707, 470] on button "Next" at bounding box center [790, 476] width 527 height 63
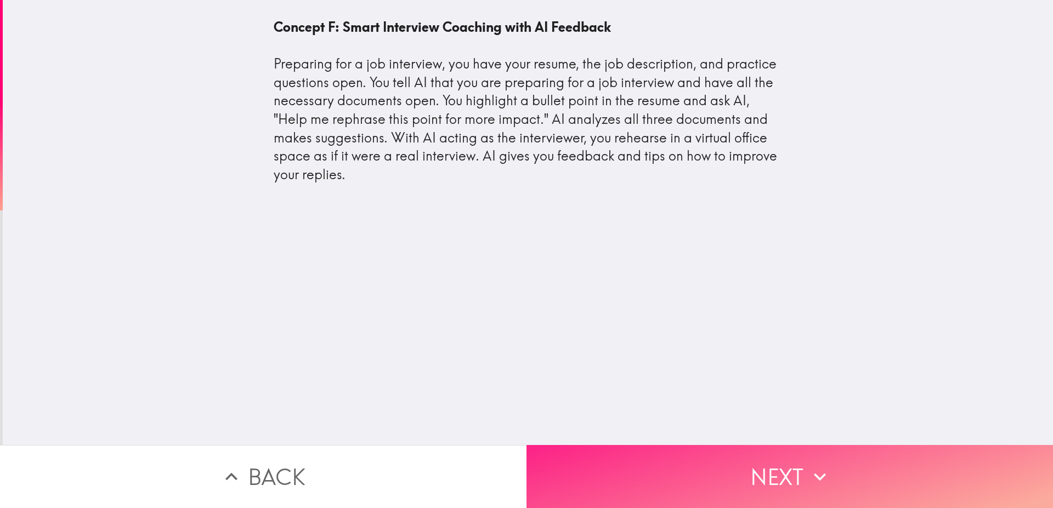
click at [767, 471] on button "Next" at bounding box center [790, 476] width 527 height 63
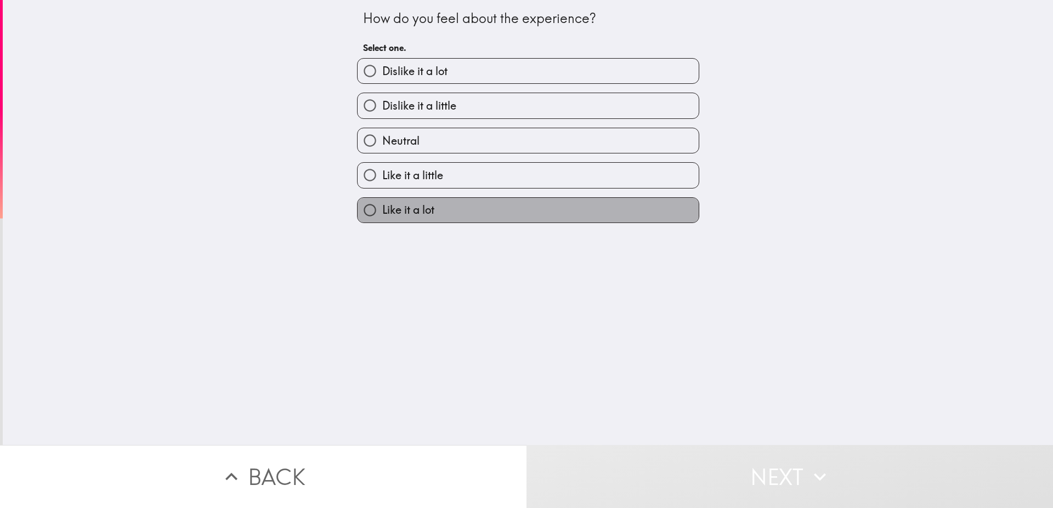
click at [455, 209] on label "Like it a lot" at bounding box center [528, 210] width 341 height 25
click at [382, 209] on input "Like it a lot" at bounding box center [370, 210] width 25 height 25
radio input "true"
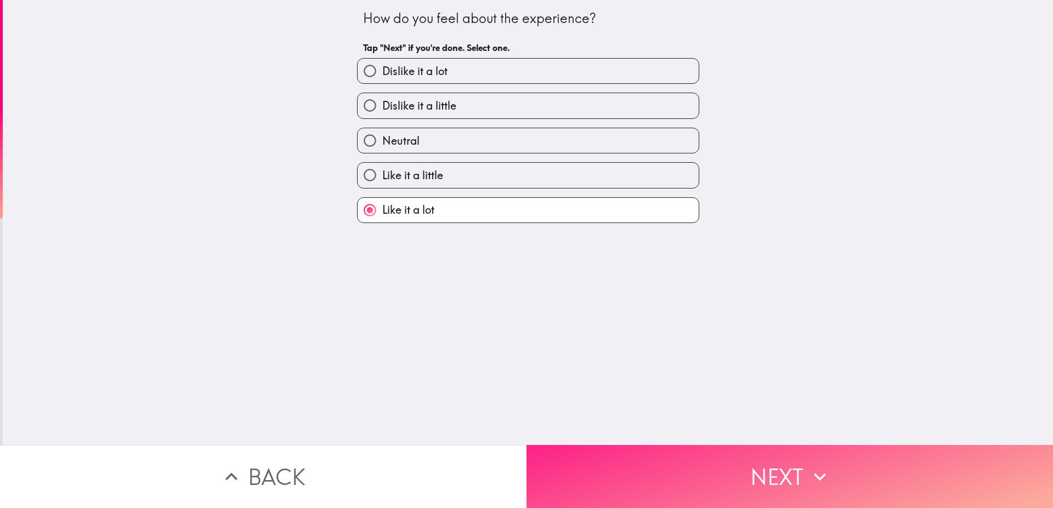
click at [783, 454] on button "Next" at bounding box center [790, 476] width 527 height 63
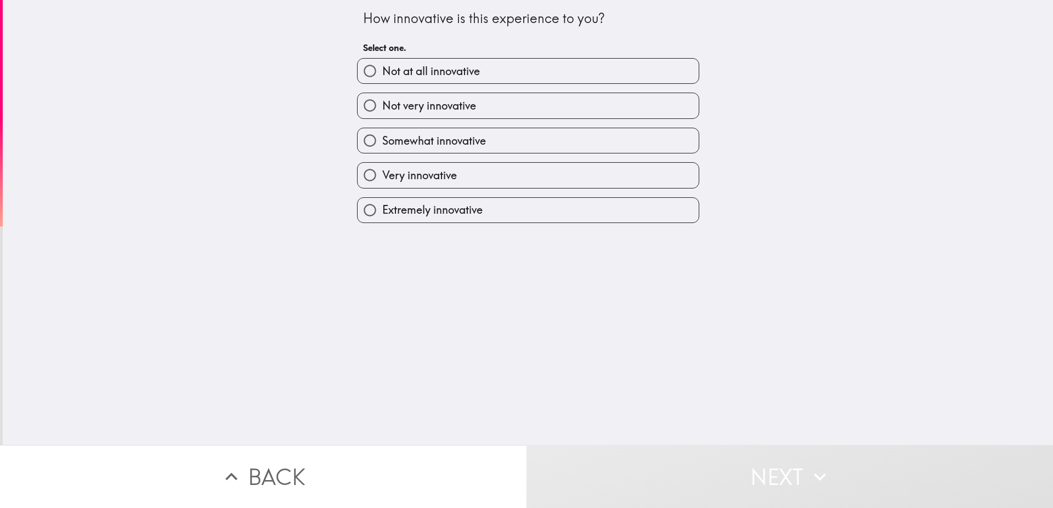
click at [448, 214] on span "Extremely innovative" at bounding box center [432, 209] width 100 height 15
click at [382, 214] on input "Extremely innovative" at bounding box center [370, 210] width 25 height 25
radio input "true"
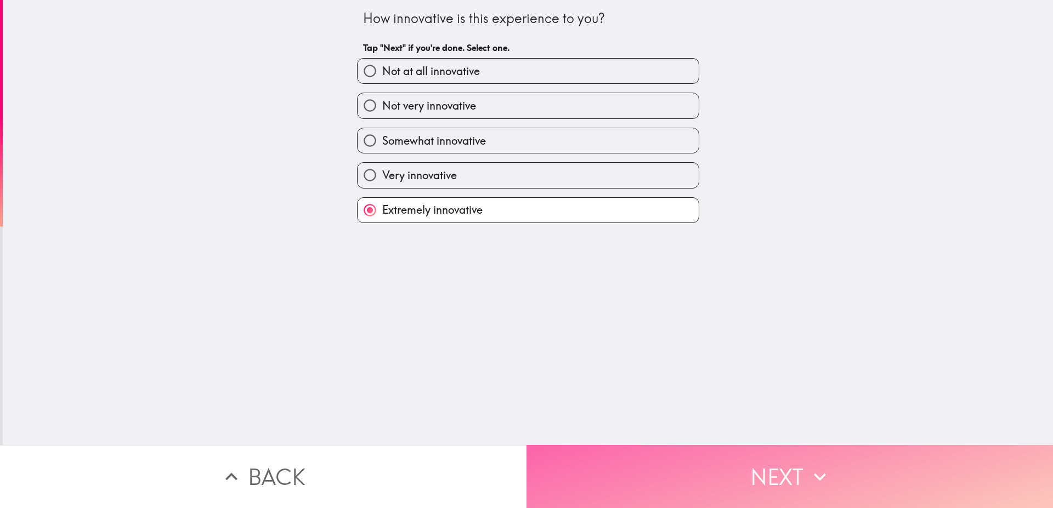
click at [728, 469] on button "Next" at bounding box center [790, 476] width 527 height 63
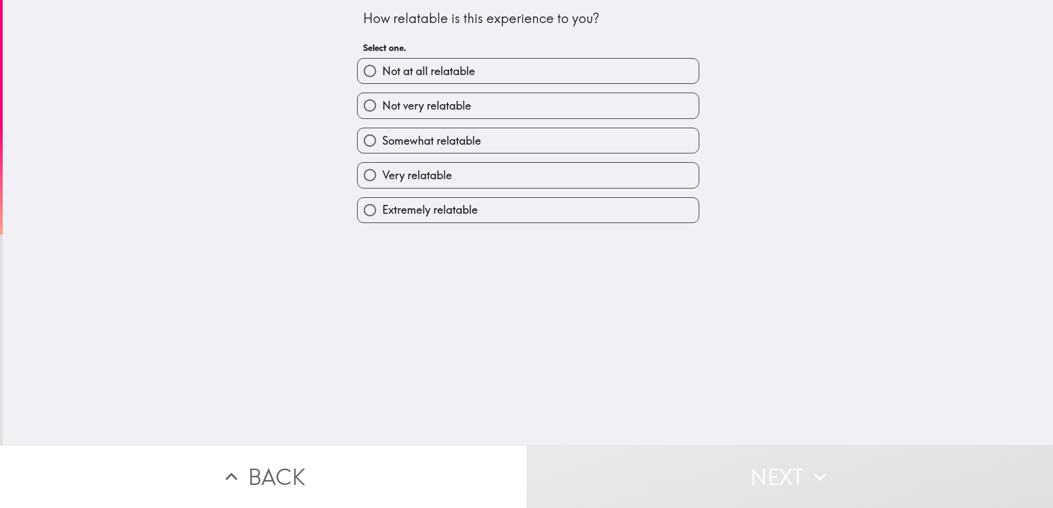
click at [434, 216] on span "Extremely relatable" at bounding box center [429, 209] width 95 height 15
click at [382, 216] on input "Extremely relatable" at bounding box center [370, 210] width 25 height 25
radio input "true"
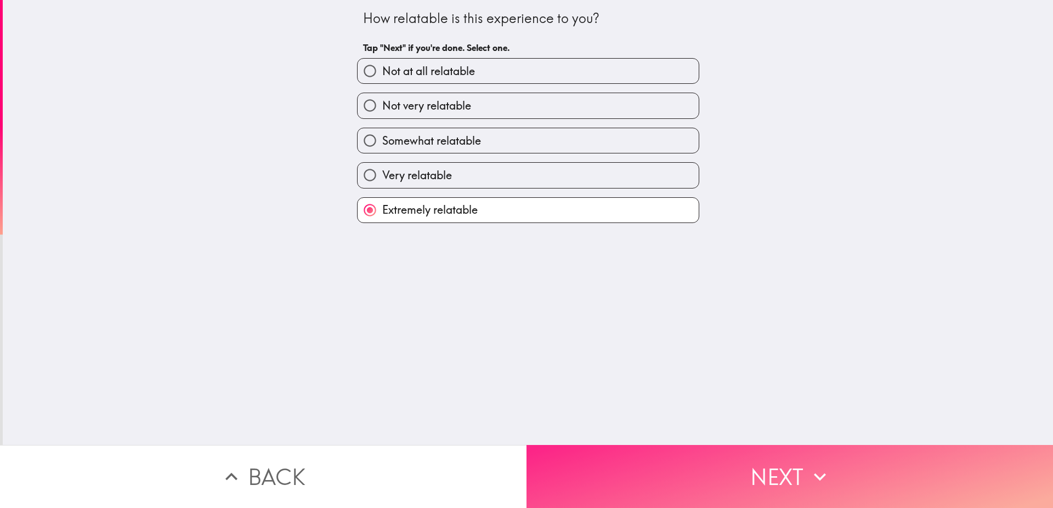
click at [762, 468] on button "Next" at bounding box center [790, 476] width 527 height 63
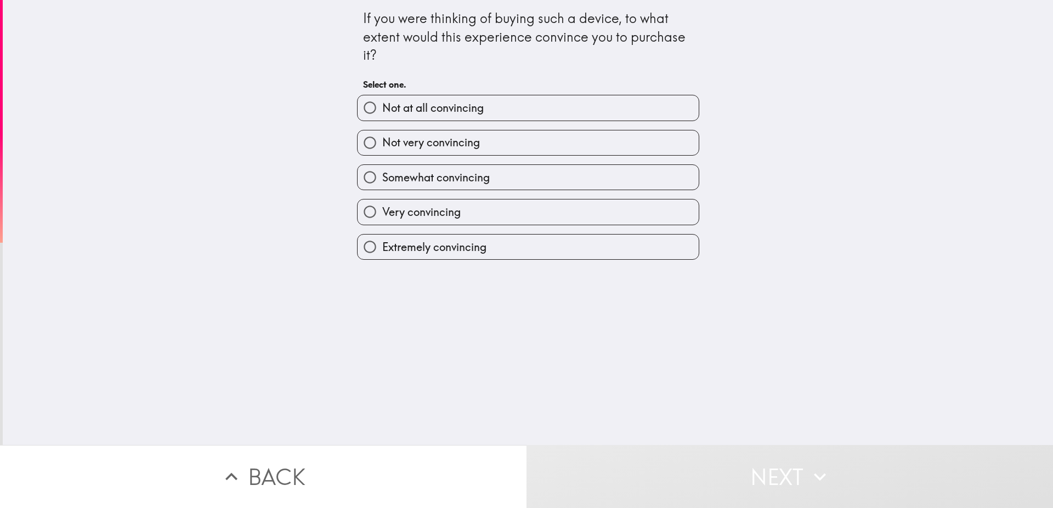
click at [465, 246] on span "Extremely convincing" at bounding box center [434, 247] width 104 height 15
click at [382, 246] on input "Extremely convincing" at bounding box center [370, 247] width 25 height 25
radio input "true"
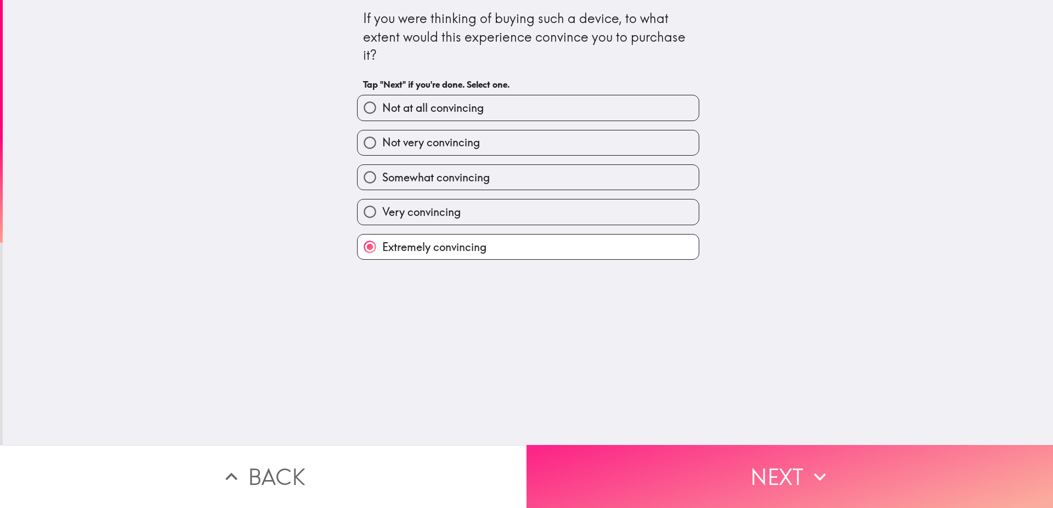
click at [768, 479] on button "Next" at bounding box center [790, 476] width 527 height 63
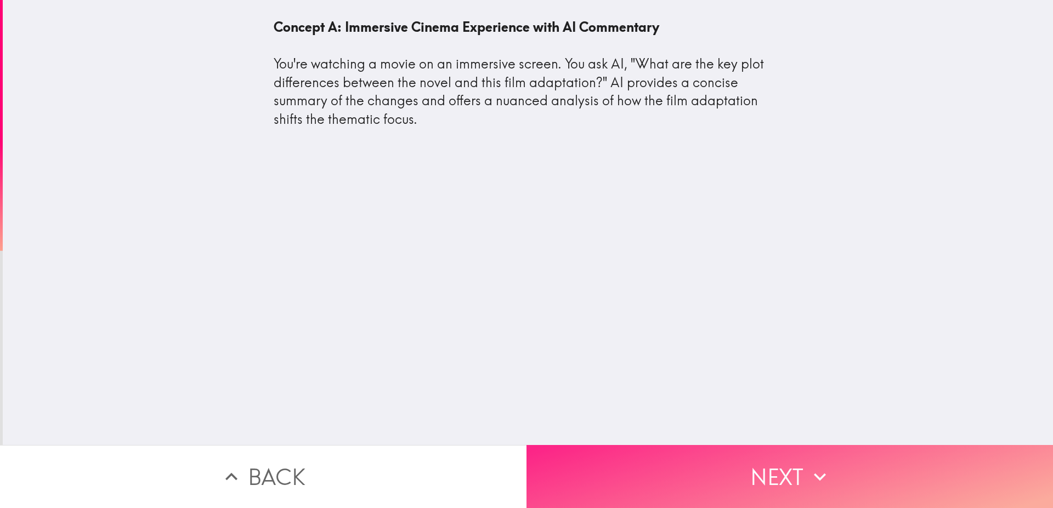
click at [808, 465] on icon "button" at bounding box center [820, 477] width 24 height 24
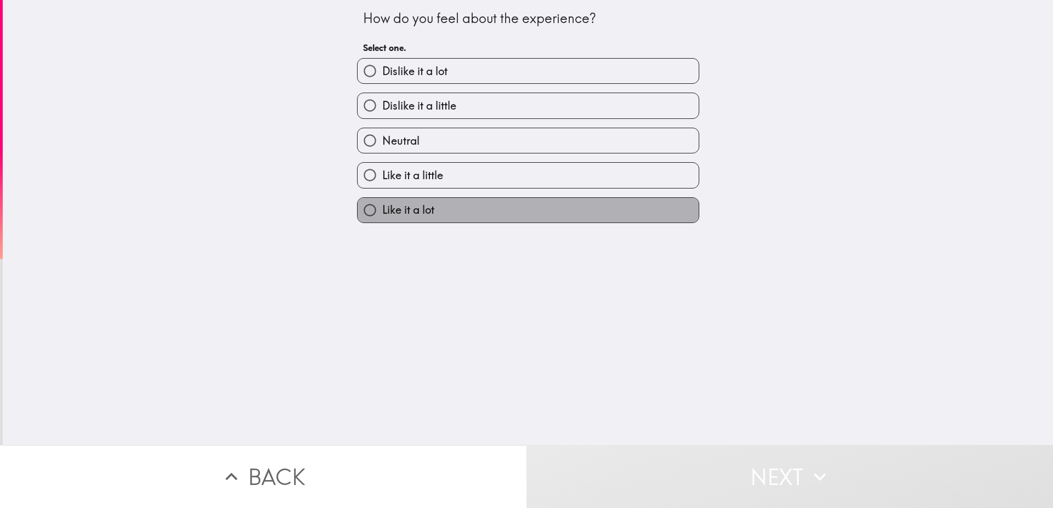
click at [454, 211] on label "Like it a lot" at bounding box center [528, 210] width 341 height 25
click at [382, 211] on input "Like it a lot" at bounding box center [370, 210] width 25 height 25
radio input "true"
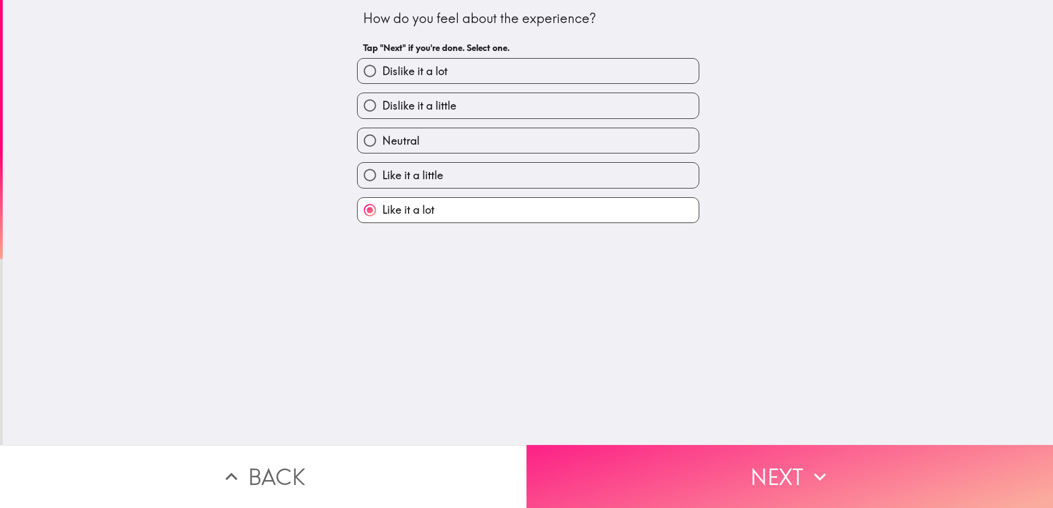
click at [757, 453] on button "Next" at bounding box center [790, 476] width 527 height 63
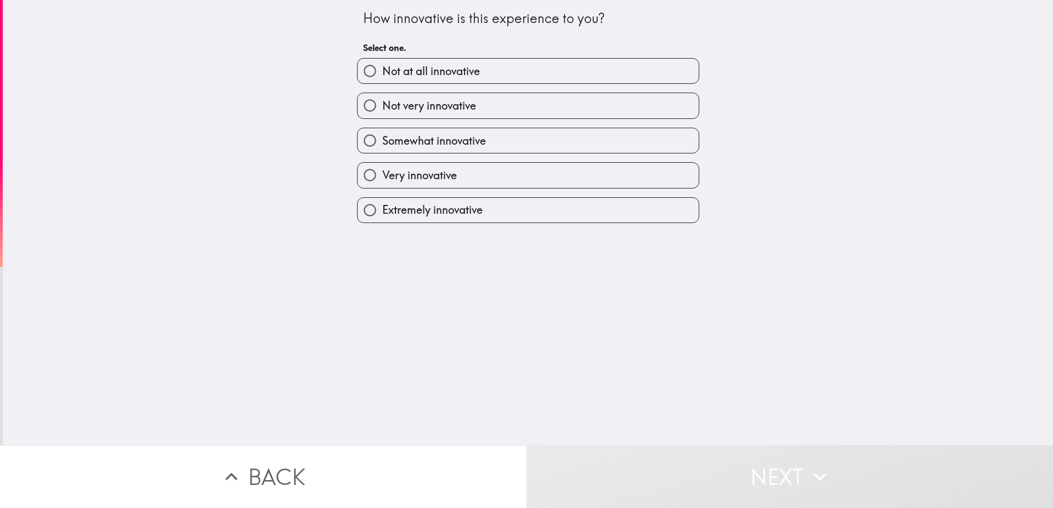
click at [397, 212] on span "Extremely innovative" at bounding box center [432, 209] width 100 height 15
click at [382, 212] on input "Extremely innovative" at bounding box center [370, 210] width 25 height 25
radio input "true"
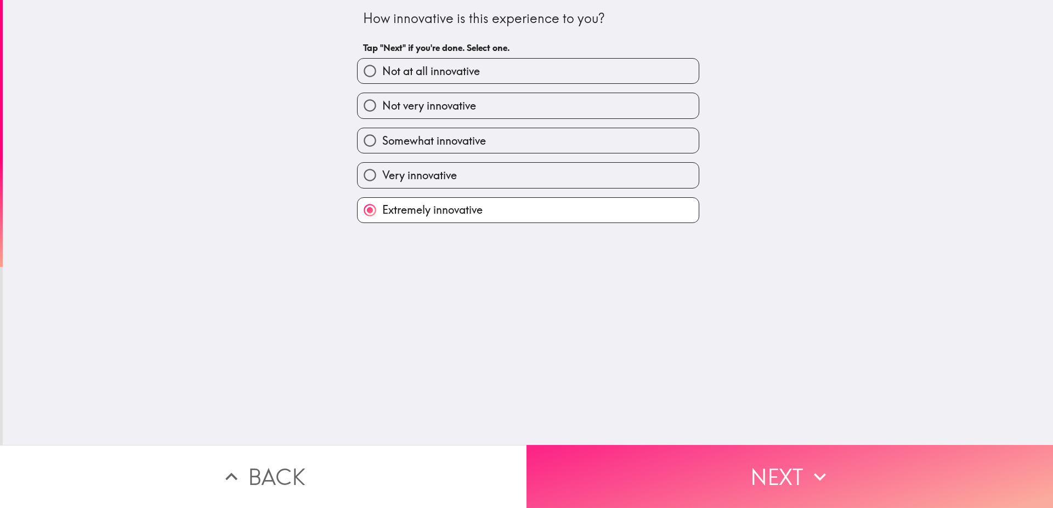
click at [748, 466] on button "Next" at bounding box center [790, 476] width 527 height 63
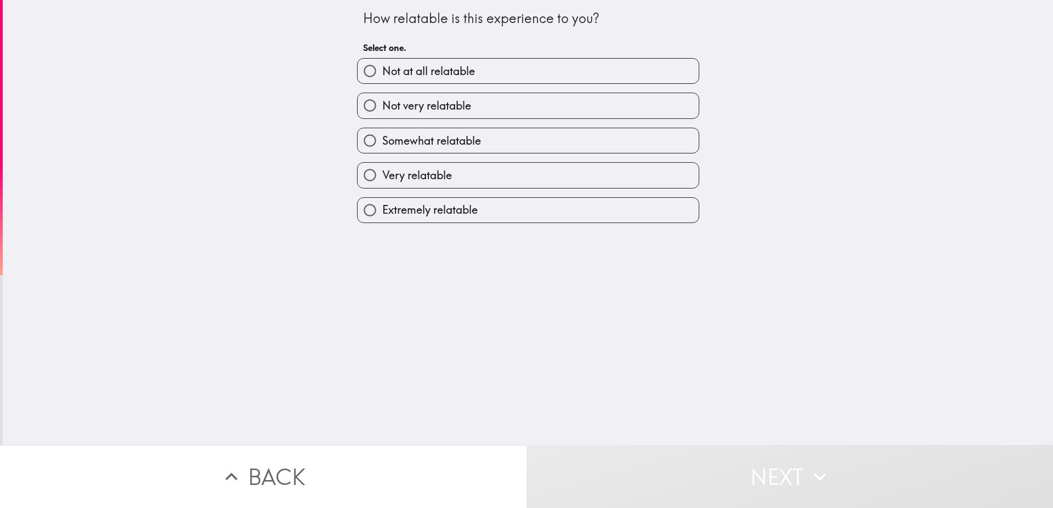
click at [436, 214] on span "Extremely relatable" at bounding box center [429, 209] width 95 height 15
click at [382, 214] on input "Extremely relatable" at bounding box center [370, 210] width 25 height 25
radio input "true"
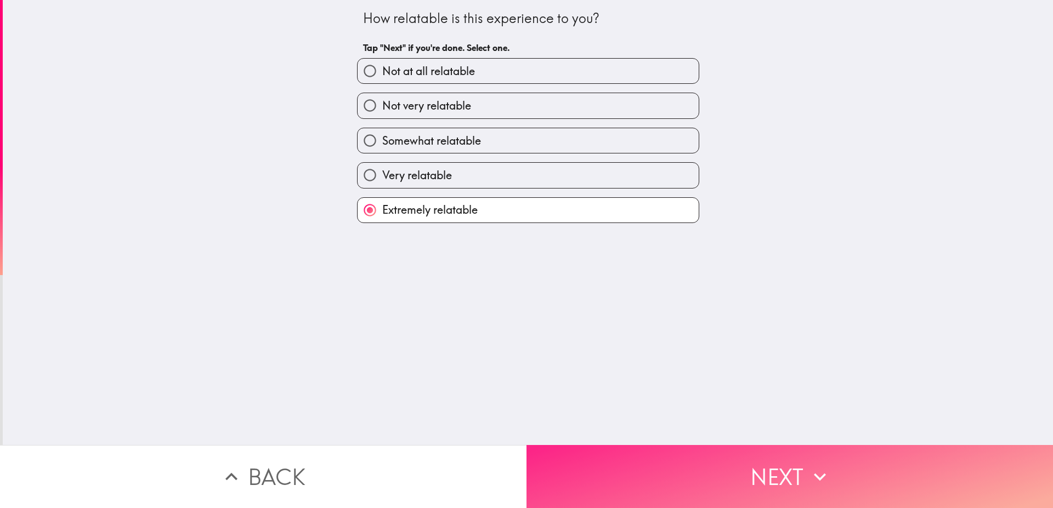
click at [781, 453] on button "Next" at bounding box center [790, 476] width 527 height 63
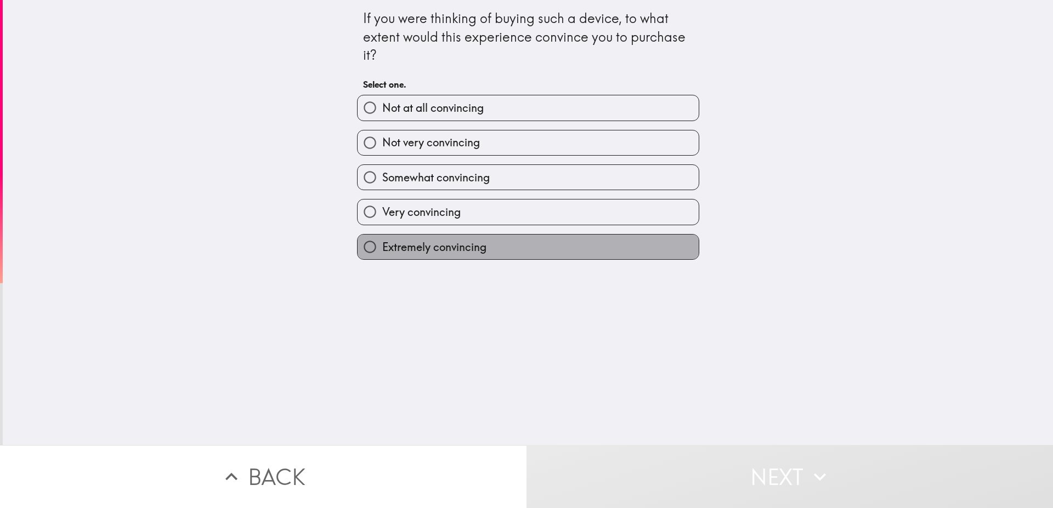
click at [462, 246] on span "Extremely convincing" at bounding box center [434, 247] width 104 height 15
click at [382, 246] on input "Extremely convincing" at bounding box center [370, 247] width 25 height 25
radio input "true"
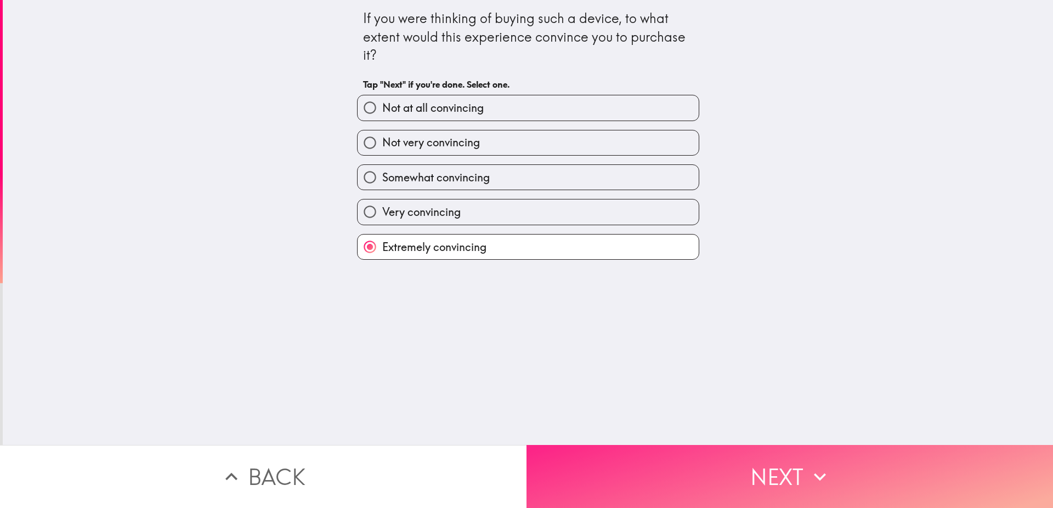
click at [827, 483] on button "Next" at bounding box center [790, 476] width 527 height 63
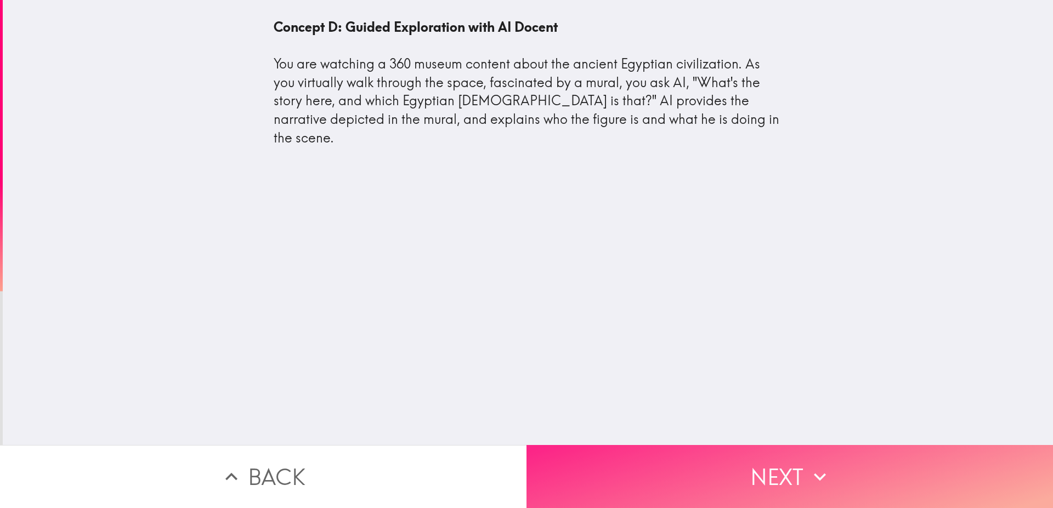
click at [747, 477] on button "Next" at bounding box center [790, 476] width 527 height 63
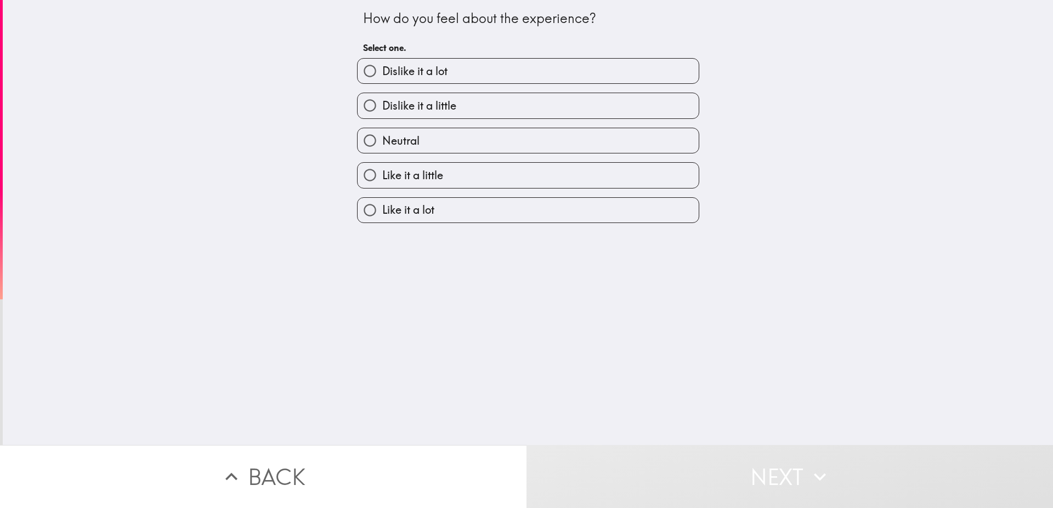
click at [415, 216] on span "Like it a lot" at bounding box center [408, 209] width 52 height 15
click at [382, 216] on input "Like it a lot" at bounding box center [370, 210] width 25 height 25
radio input "true"
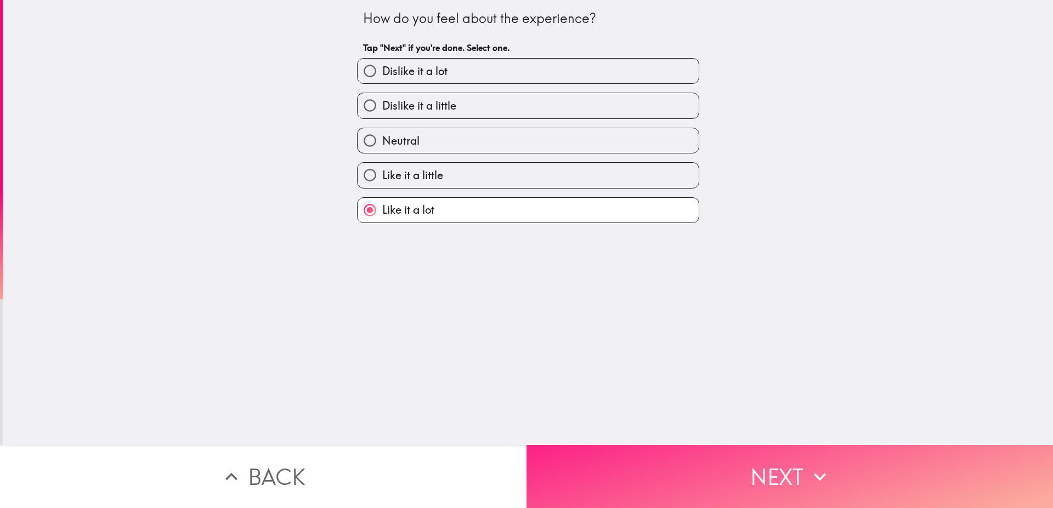
click at [698, 465] on button "Next" at bounding box center [790, 476] width 527 height 63
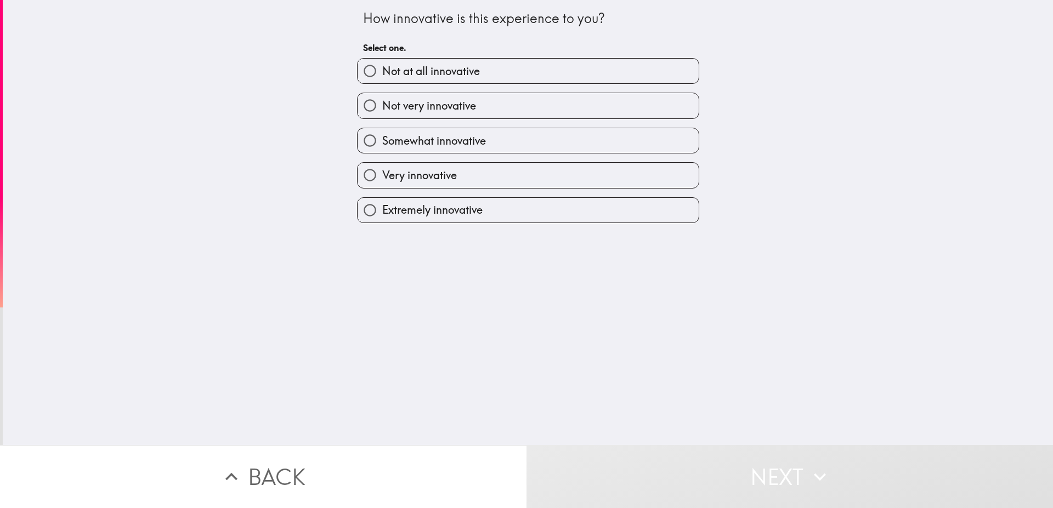
click at [413, 210] on span "Extremely innovative" at bounding box center [432, 209] width 100 height 15
click at [382, 210] on input "Extremely innovative" at bounding box center [370, 210] width 25 height 25
radio input "true"
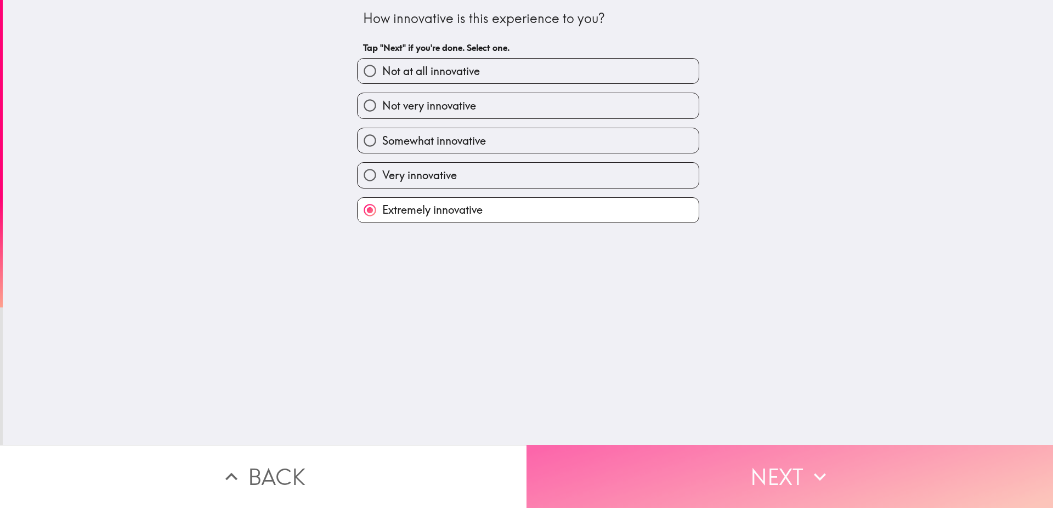
click at [739, 457] on button "Next" at bounding box center [790, 476] width 527 height 63
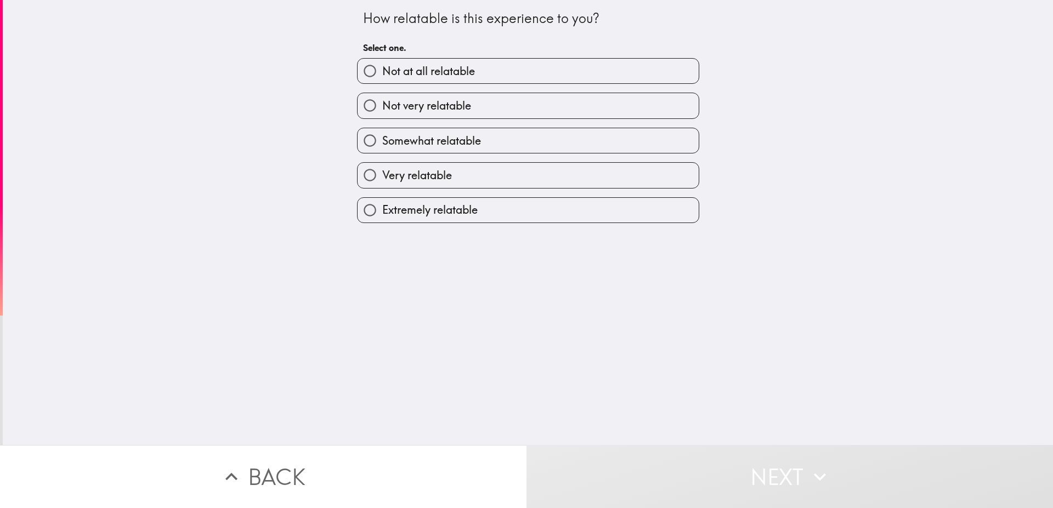
click at [464, 211] on span "Extremely relatable" at bounding box center [429, 209] width 95 height 15
click at [382, 211] on input "Extremely relatable" at bounding box center [370, 210] width 25 height 25
radio input "true"
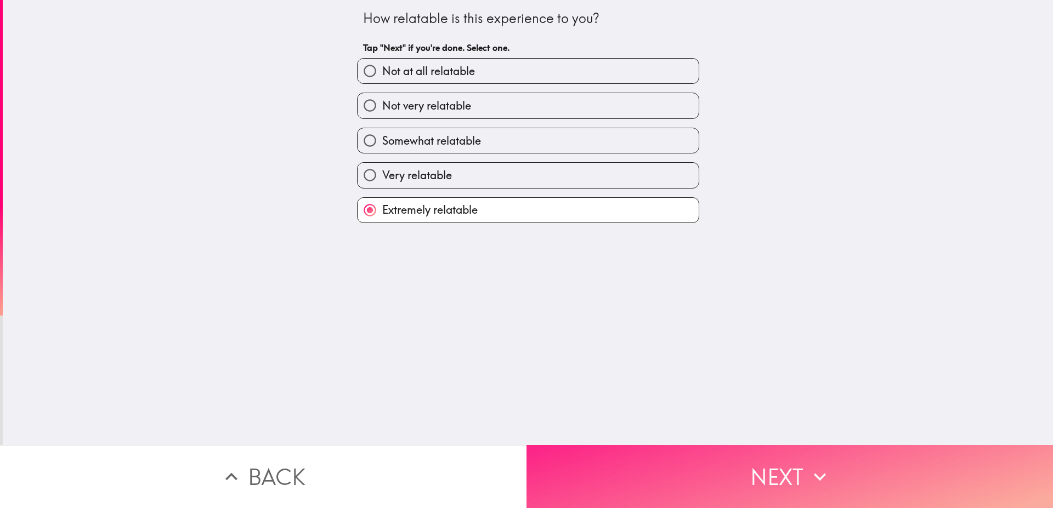
click at [794, 459] on button "Next" at bounding box center [790, 476] width 527 height 63
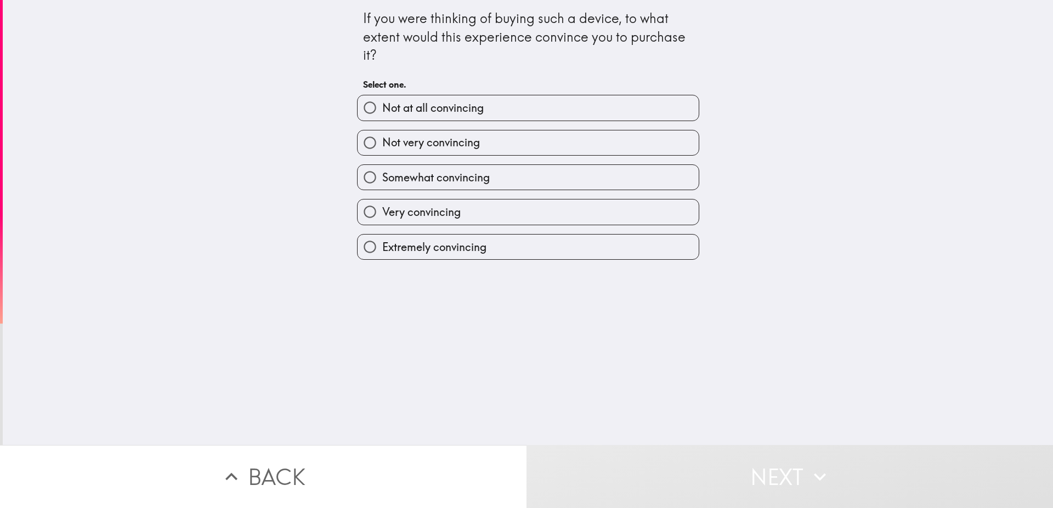
click at [436, 249] on span "Extremely convincing" at bounding box center [434, 247] width 104 height 15
click at [382, 249] on input "Extremely convincing" at bounding box center [370, 247] width 25 height 25
radio input "true"
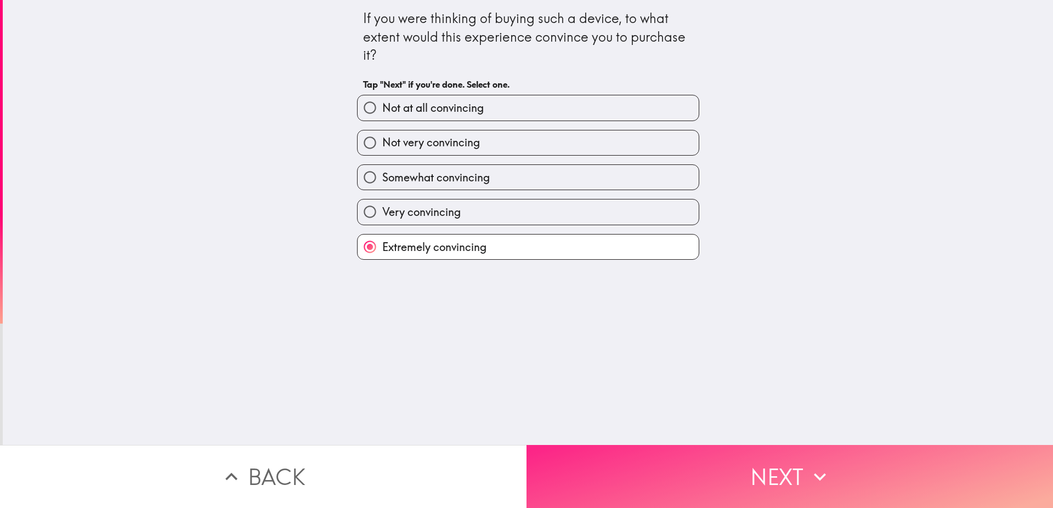
click at [771, 464] on button "Next" at bounding box center [790, 476] width 527 height 63
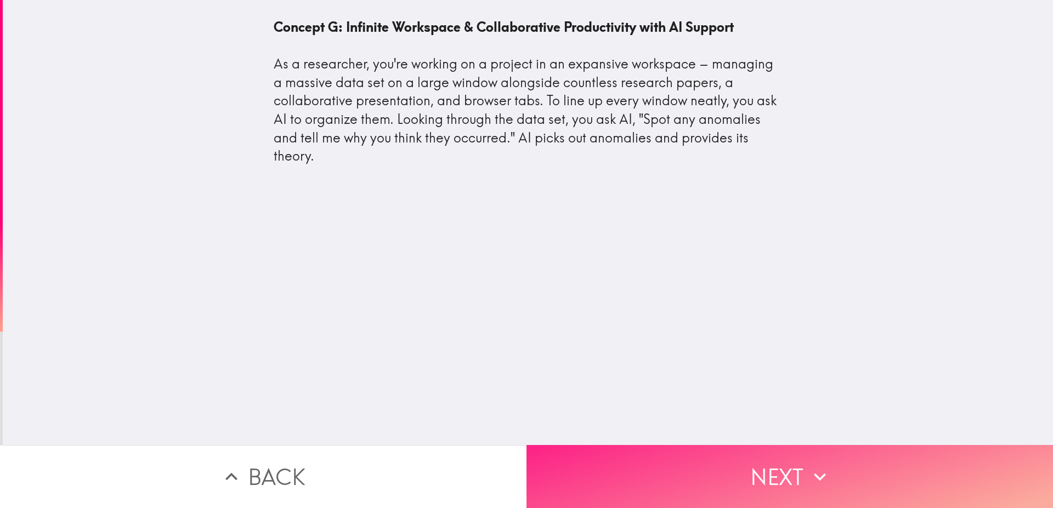
click at [759, 477] on button "Next" at bounding box center [790, 476] width 527 height 63
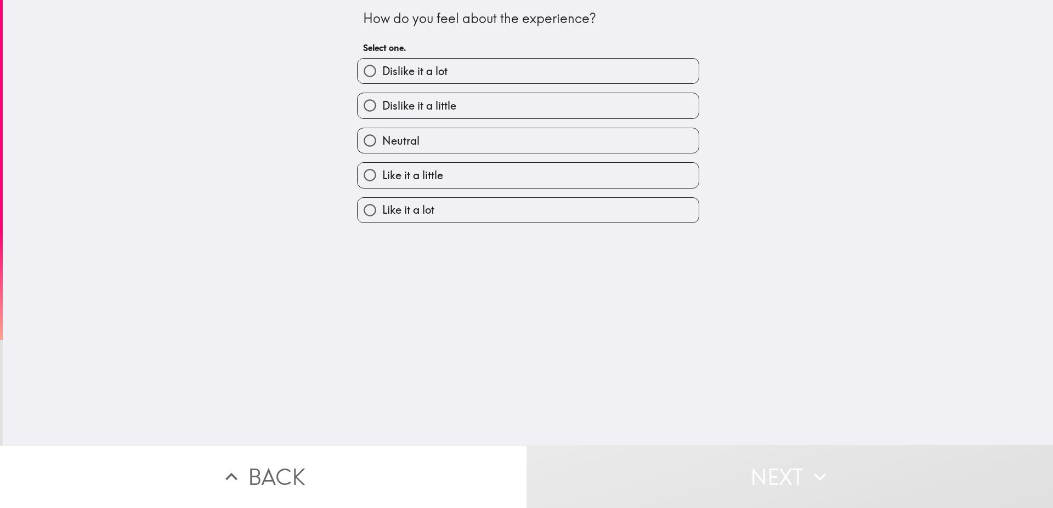
click at [454, 215] on label "Like it a lot" at bounding box center [528, 210] width 341 height 25
click at [382, 215] on input "Like it a lot" at bounding box center [370, 210] width 25 height 25
radio input "true"
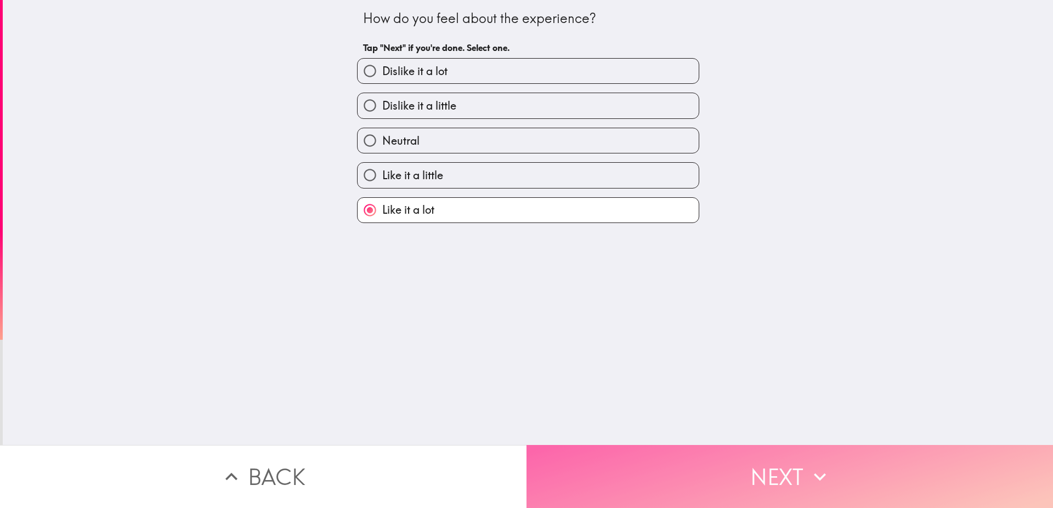
click at [687, 457] on button "Next" at bounding box center [790, 476] width 527 height 63
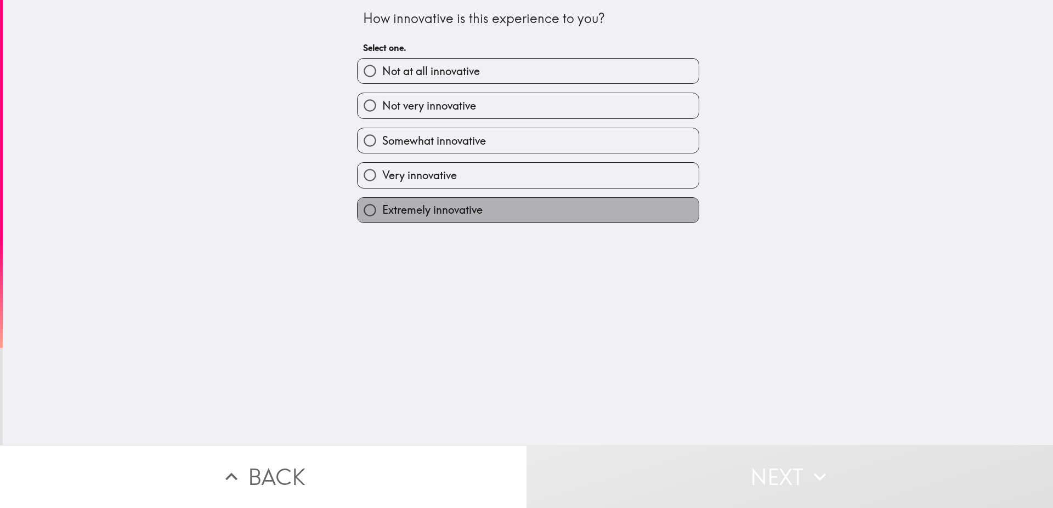
click at [428, 217] on span "Extremely innovative" at bounding box center [432, 209] width 100 height 15
click at [382, 217] on input "Extremely innovative" at bounding box center [370, 210] width 25 height 25
radio input "true"
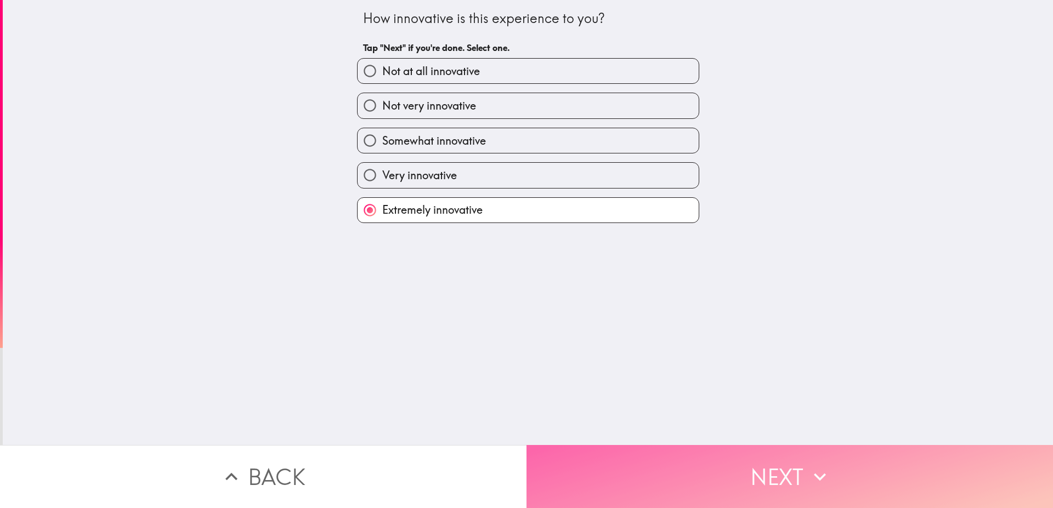
click at [678, 462] on button "Next" at bounding box center [790, 476] width 527 height 63
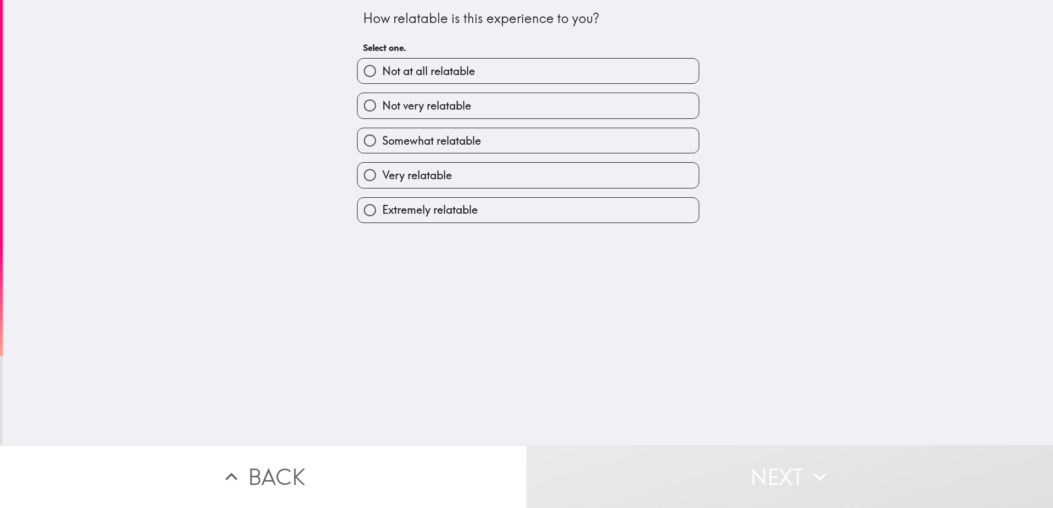
click at [464, 208] on span "Extremely relatable" at bounding box center [429, 209] width 95 height 15
click at [382, 208] on input "Extremely relatable" at bounding box center [370, 210] width 25 height 25
radio input "true"
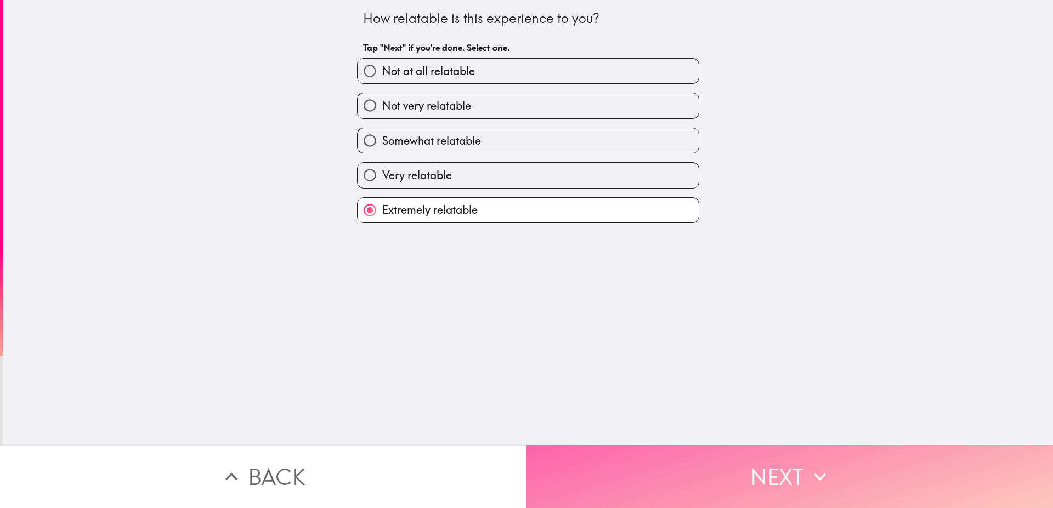
click at [694, 464] on button "Next" at bounding box center [790, 476] width 527 height 63
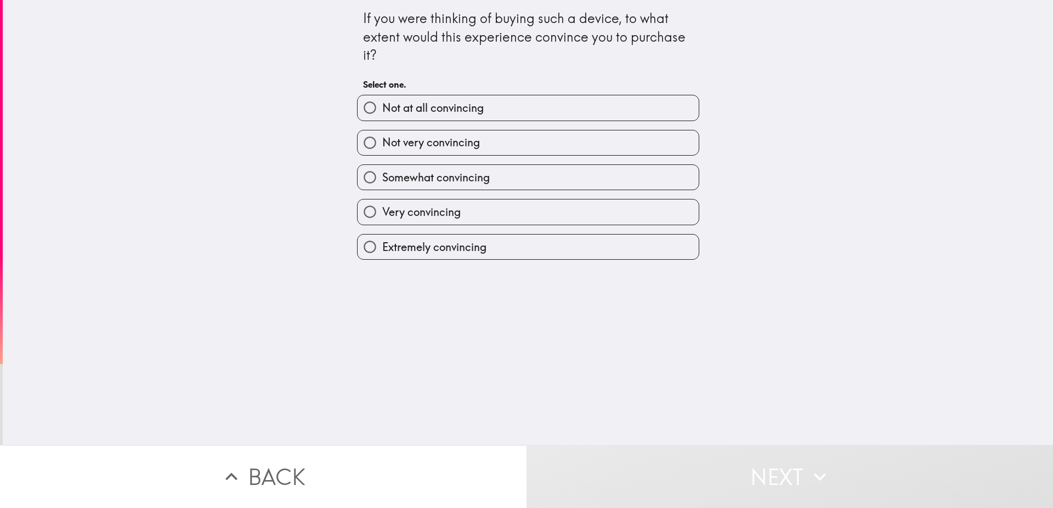
click at [455, 243] on span "Extremely convincing" at bounding box center [434, 247] width 104 height 15
click at [382, 243] on input "Extremely convincing" at bounding box center [370, 247] width 25 height 25
radio input "true"
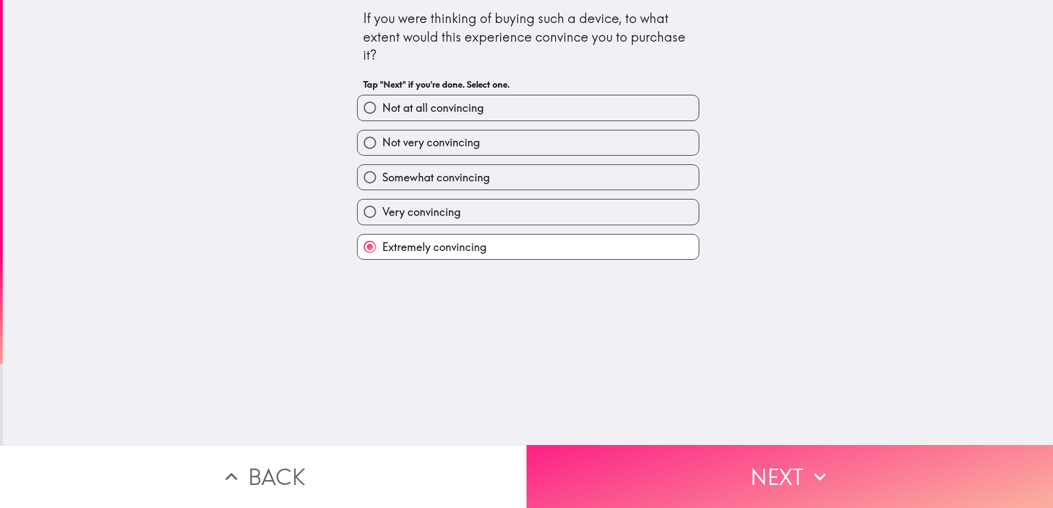
click at [748, 479] on button "Next" at bounding box center [790, 476] width 527 height 63
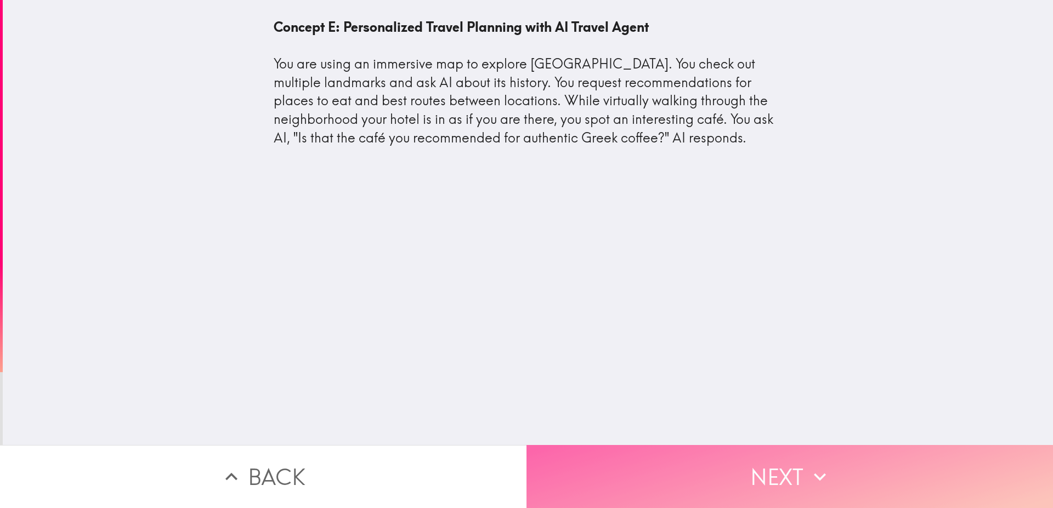
click at [759, 469] on button "Next" at bounding box center [790, 476] width 527 height 63
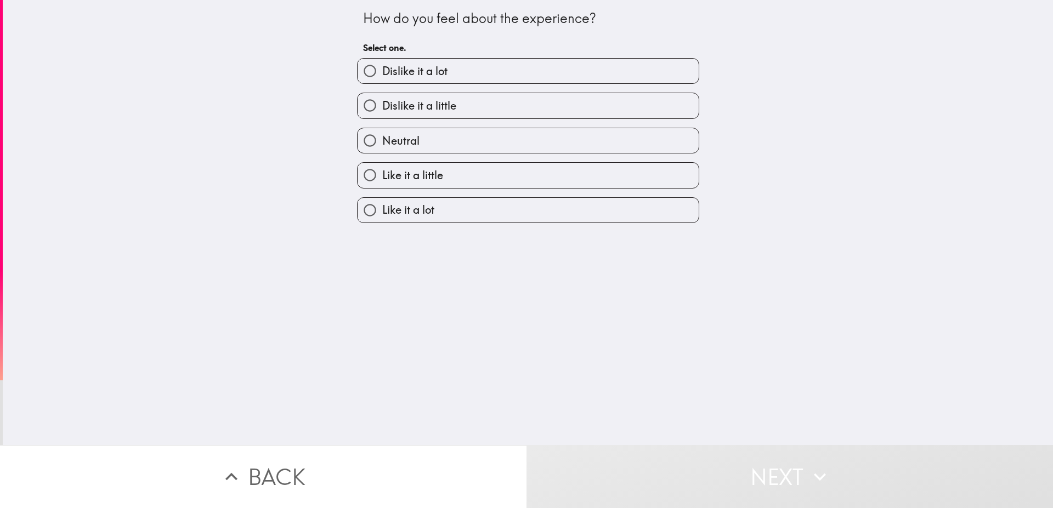
click at [495, 225] on div "How do you feel about the experience? Select one. Dislike it a lot Dislike it a…" at bounding box center [528, 222] width 1050 height 445
click at [499, 208] on label "Like it a lot" at bounding box center [528, 210] width 341 height 25
click at [382, 208] on input "Like it a lot" at bounding box center [370, 210] width 25 height 25
radio input "true"
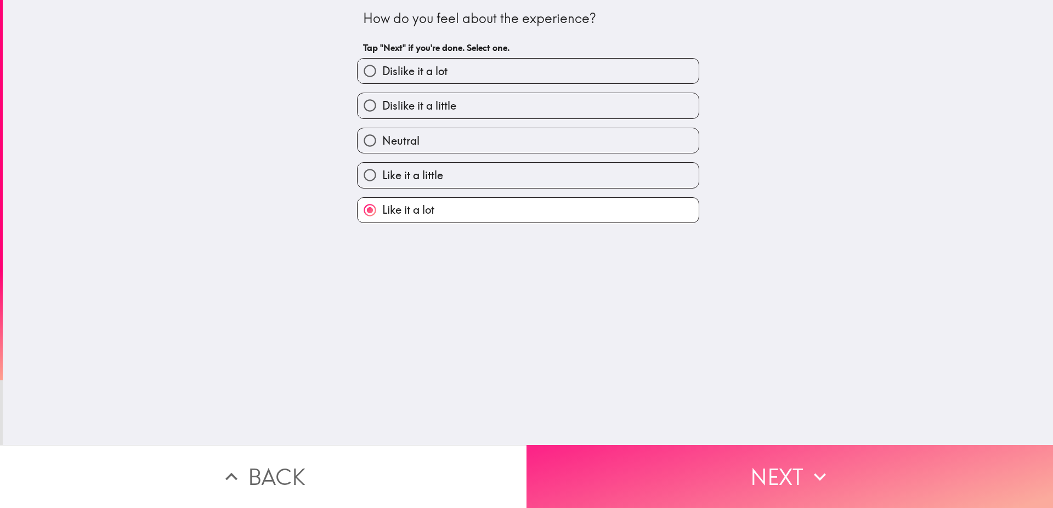
click at [753, 467] on button "Next" at bounding box center [790, 476] width 527 height 63
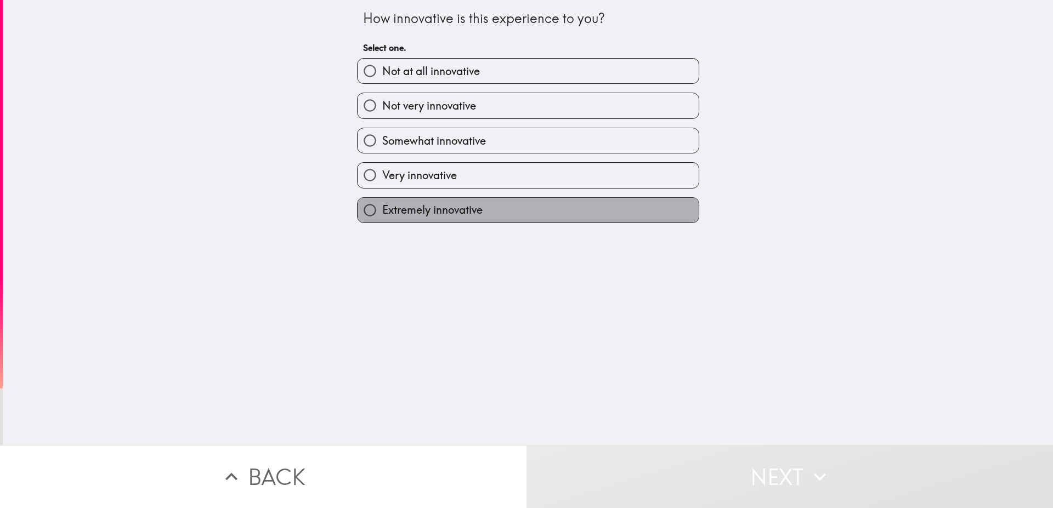
click at [428, 218] on label "Extremely innovative" at bounding box center [528, 210] width 341 height 25
click at [382, 218] on input "Extremely innovative" at bounding box center [370, 210] width 25 height 25
radio input "true"
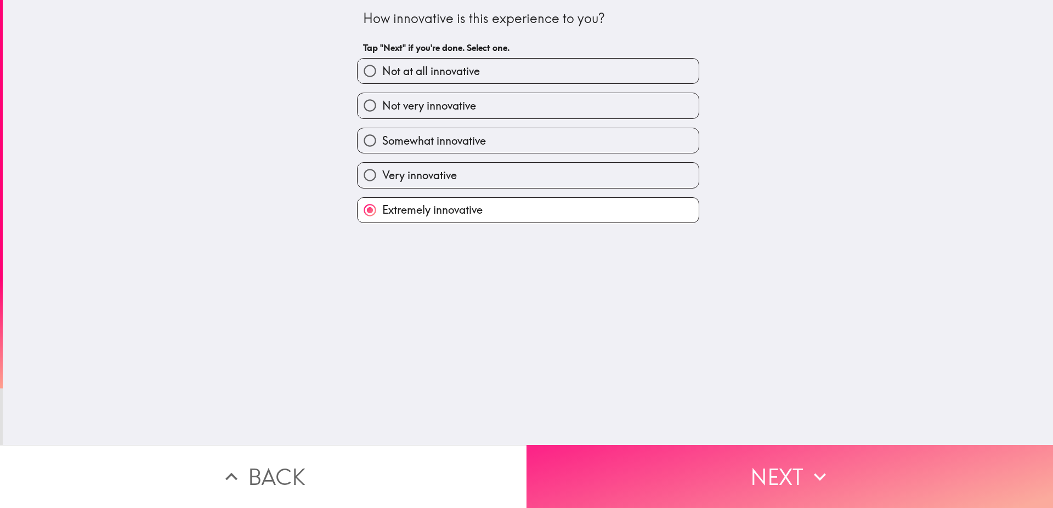
click at [667, 460] on button "Next" at bounding box center [790, 476] width 527 height 63
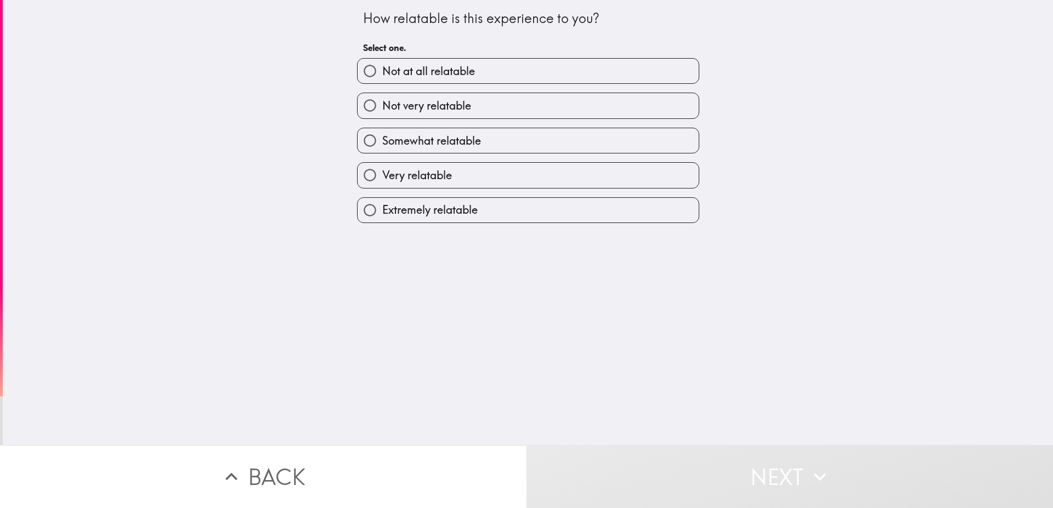
click at [438, 207] on span "Extremely relatable" at bounding box center [429, 209] width 95 height 15
click at [382, 207] on input "Extremely relatable" at bounding box center [370, 210] width 25 height 25
radio input "true"
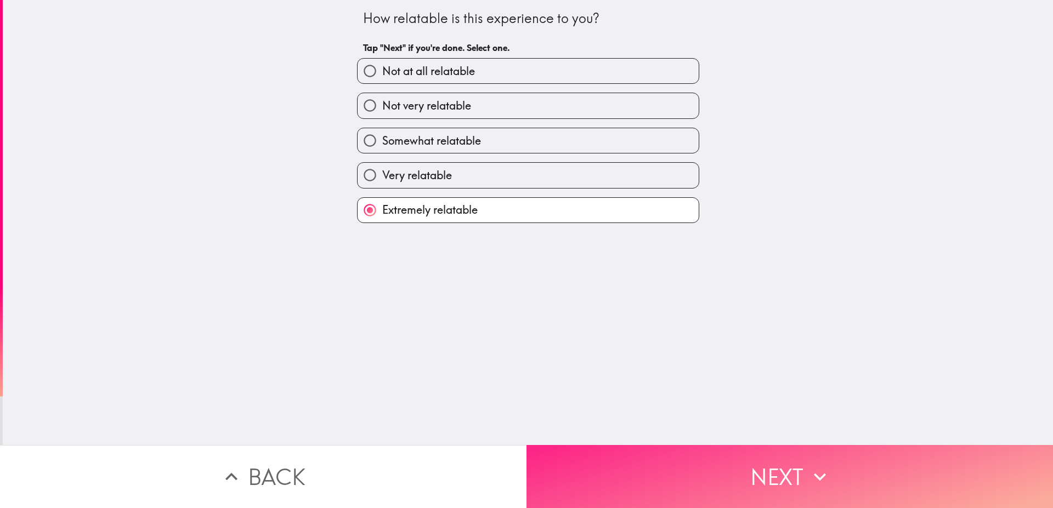
click at [708, 468] on button "Next" at bounding box center [790, 476] width 527 height 63
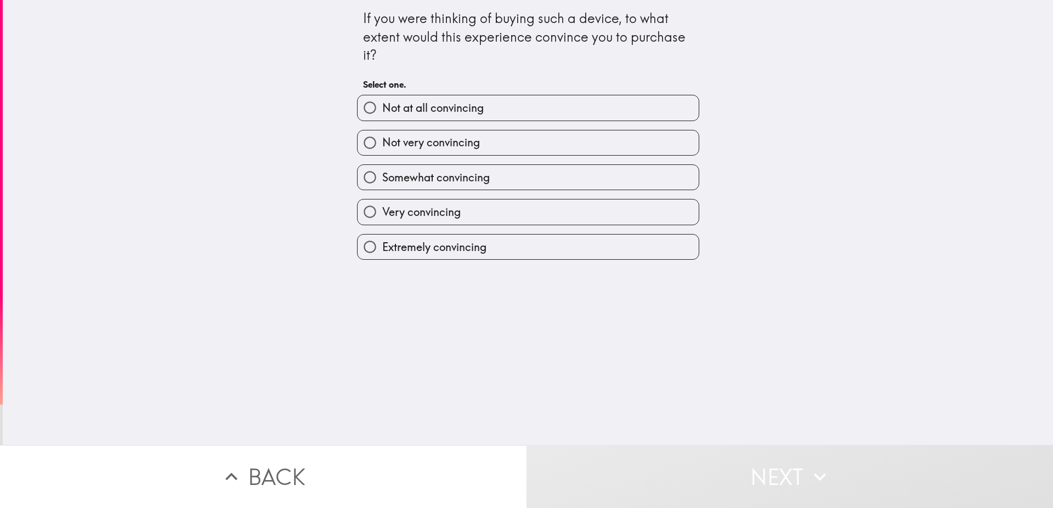
click at [453, 247] on span "Extremely convincing" at bounding box center [434, 247] width 104 height 15
click at [382, 247] on input "Extremely convincing" at bounding box center [370, 247] width 25 height 25
radio input "true"
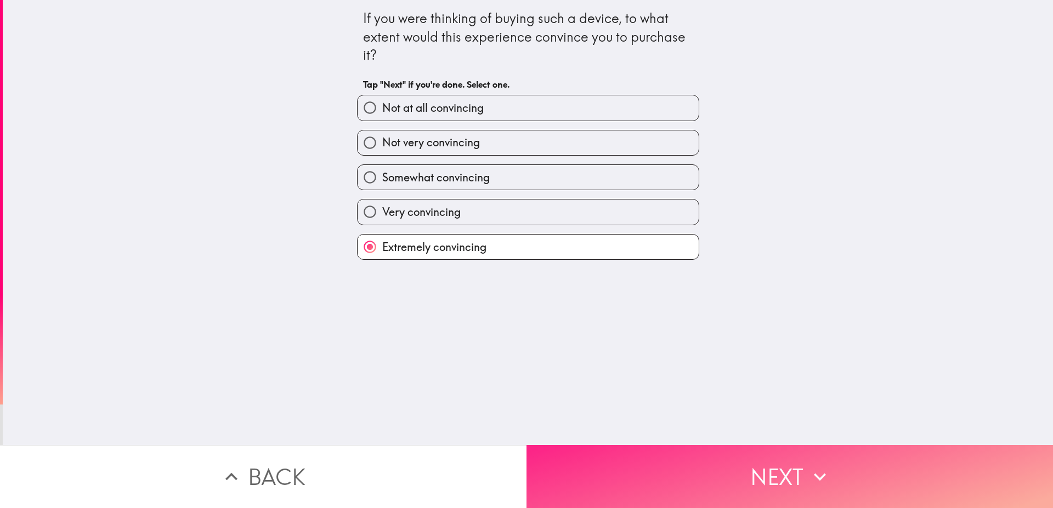
click at [670, 474] on button "Next" at bounding box center [790, 476] width 527 height 63
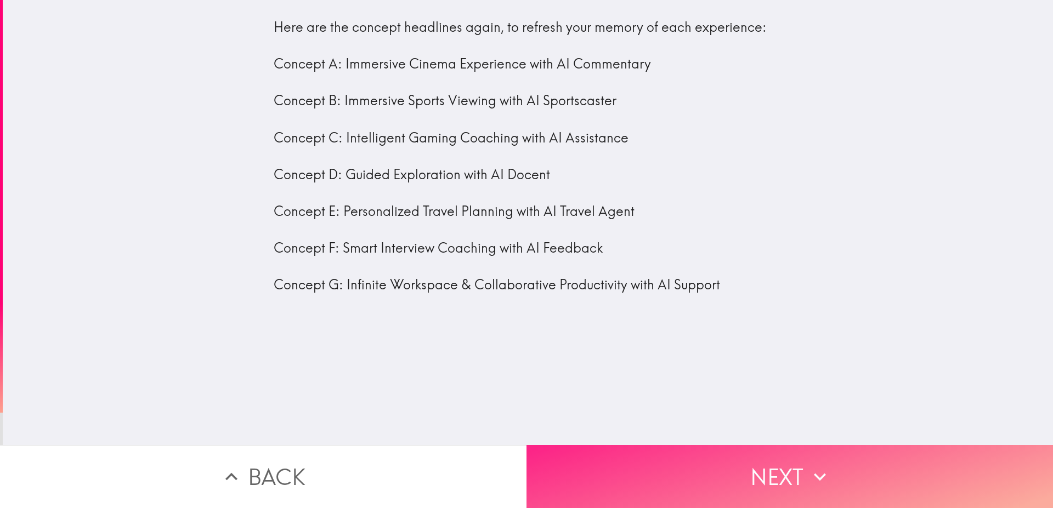
click at [703, 474] on button "Next" at bounding box center [790, 476] width 527 height 63
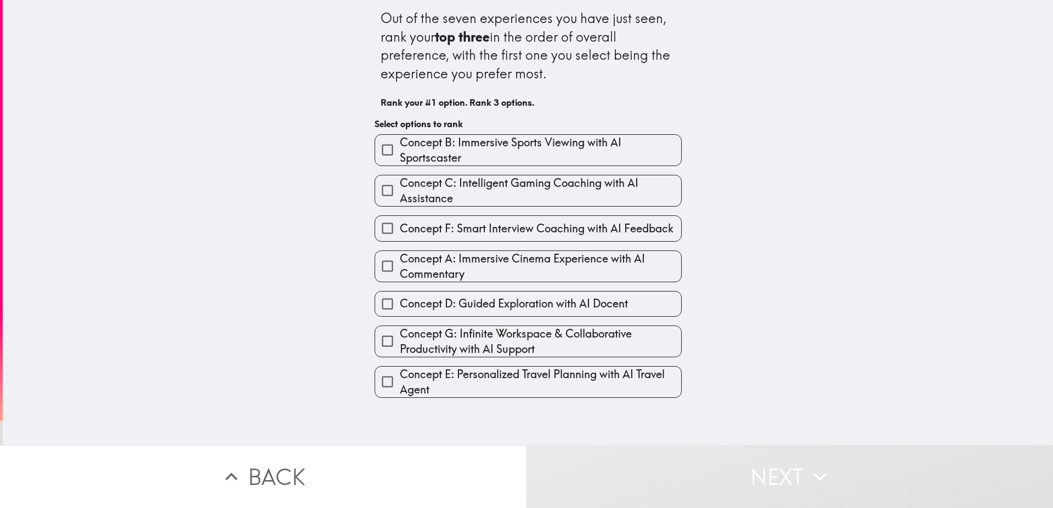
click at [419, 159] on span "Concept B: Immersive Sports Viewing with AI Sportscaster" at bounding box center [540, 150] width 281 height 31
click at [400, 159] on input "Concept B: Immersive Sports Viewing with AI Sportscaster" at bounding box center [387, 150] width 25 height 25
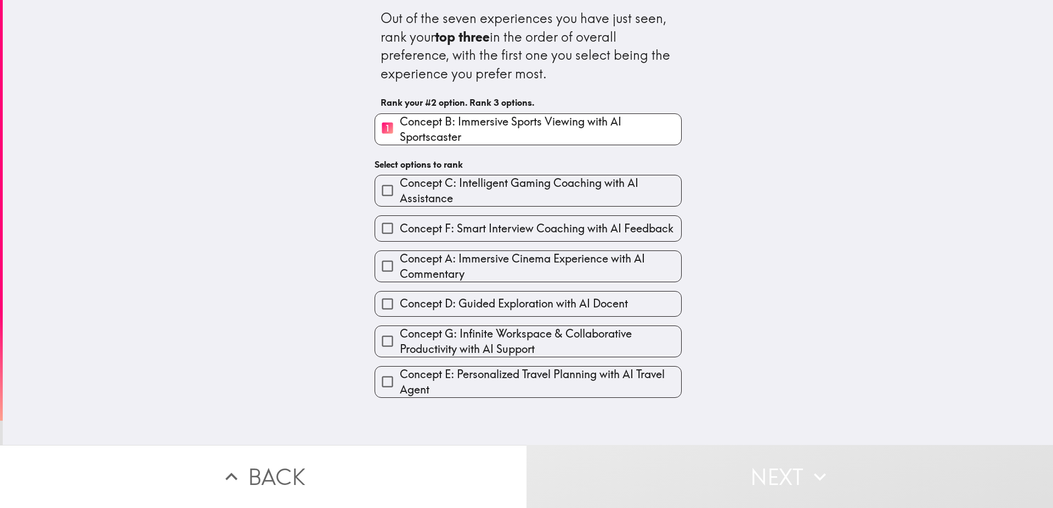
click at [420, 242] on div "Concept A: Immersive Cinema Experience with AI Commentary" at bounding box center [524, 262] width 316 height 41
click at [433, 300] on span "Concept D: Guided Exploration with AI Docent" at bounding box center [514, 303] width 228 height 15
click at [400, 300] on input "Concept D: Guided Exploration with AI Docent" at bounding box center [387, 304] width 25 height 25
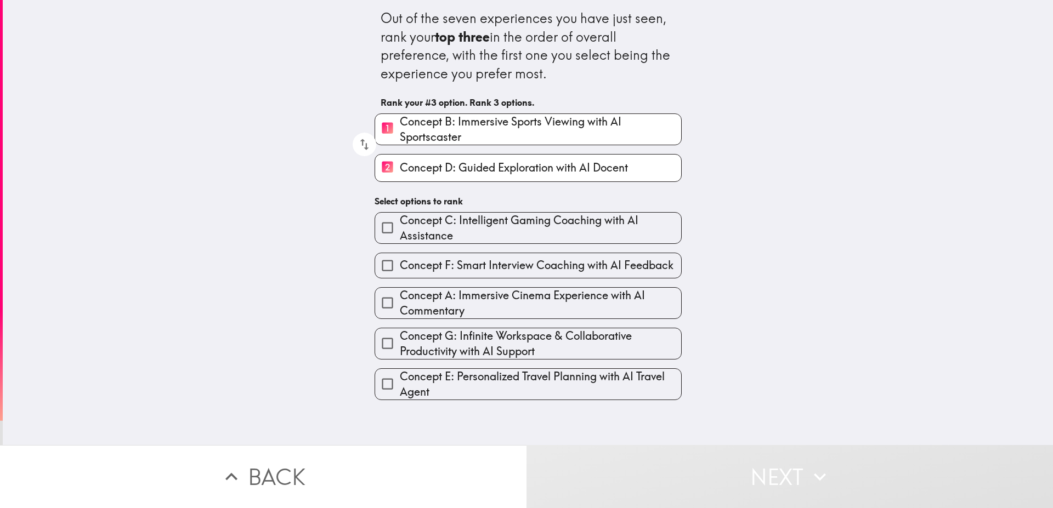
click at [428, 265] on span "Concept F: Smart Interview Coaching with AI Feedback" at bounding box center [537, 265] width 274 height 15
click at [400, 265] on input "Concept F: Smart Interview Coaching with AI Feedback" at bounding box center [387, 265] width 25 height 25
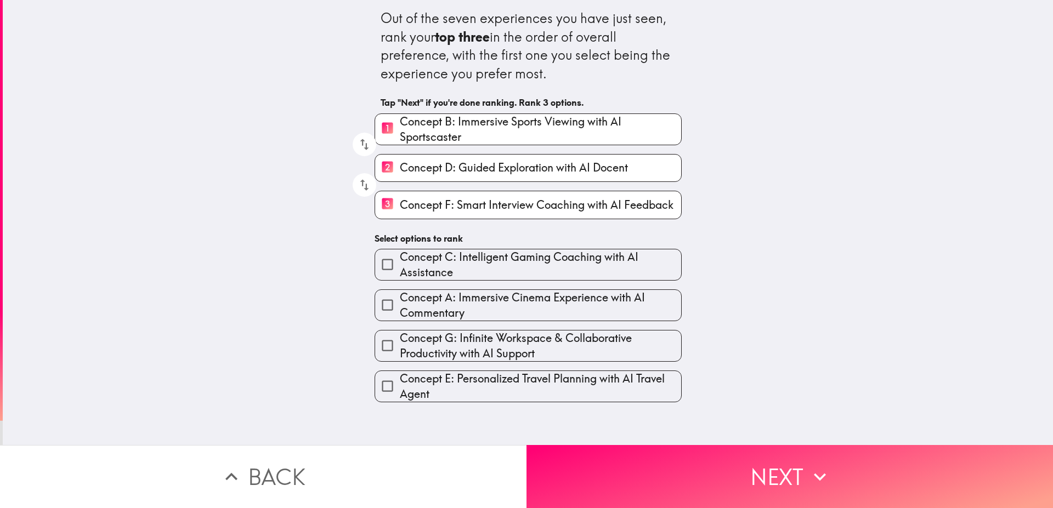
click at [417, 274] on span "Concept C: Intelligent Gaming Coaching with AI Assistance" at bounding box center [540, 265] width 281 height 31
click at [400, 274] on input "Concept C: Intelligent Gaming Coaching with AI Assistance" at bounding box center [387, 264] width 25 height 25
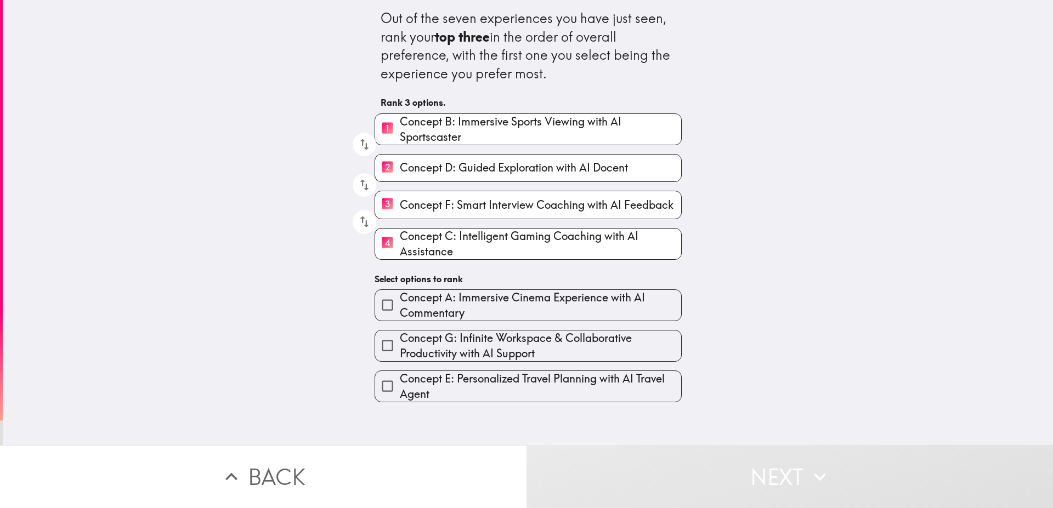
click at [679, 456] on button "Next" at bounding box center [790, 476] width 527 height 63
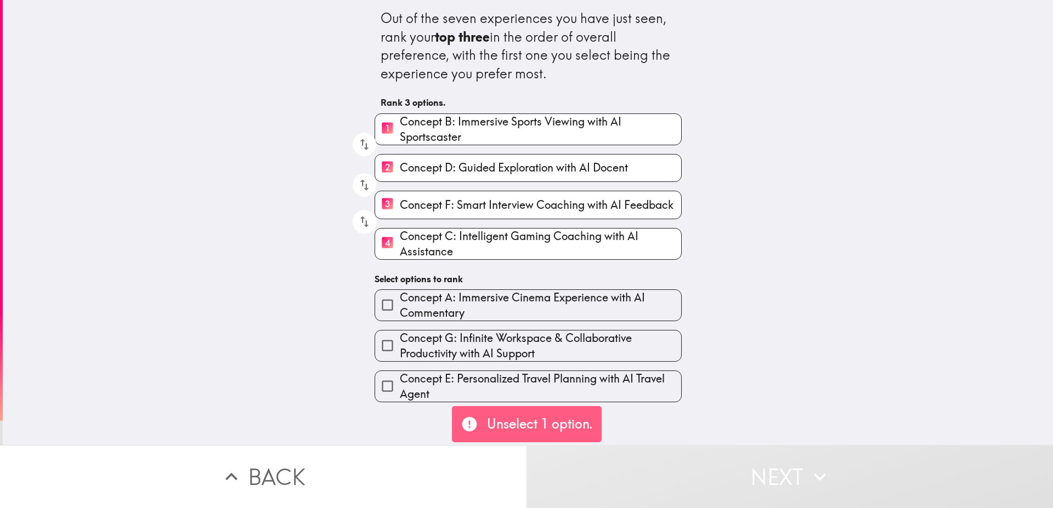
click at [409, 234] on span "Concept C: Intelligent Gaming Coaching with AI Assistance" at bounding box center [540, 244] width 281 height 31
click at [400, 234] on input "4 Concept C: Intelligent Gaming Coaching with AI Assistance" at bounding box center [387, 243] width 25 height 27
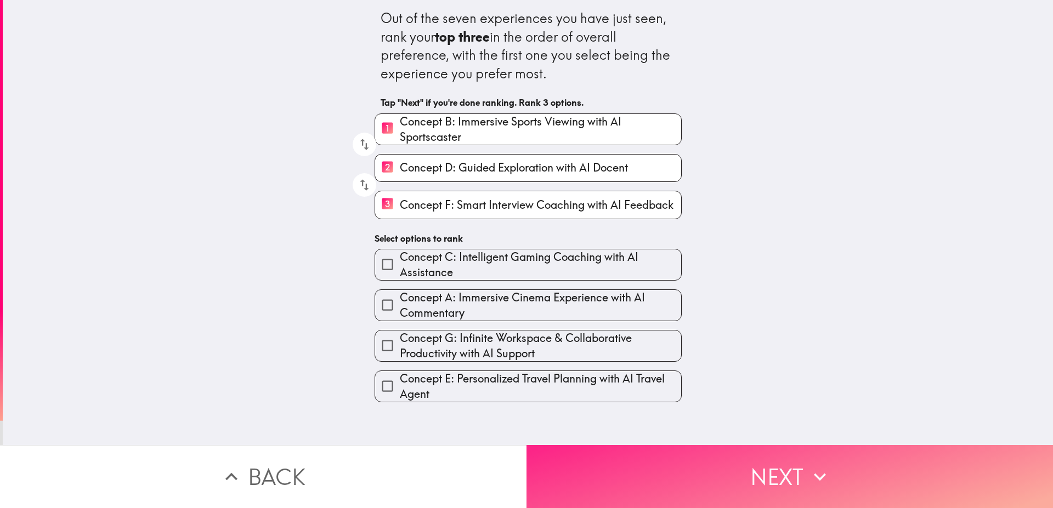
click at [714, 456] on button "Next" at bounding box center [790, 476] width 527 height 63
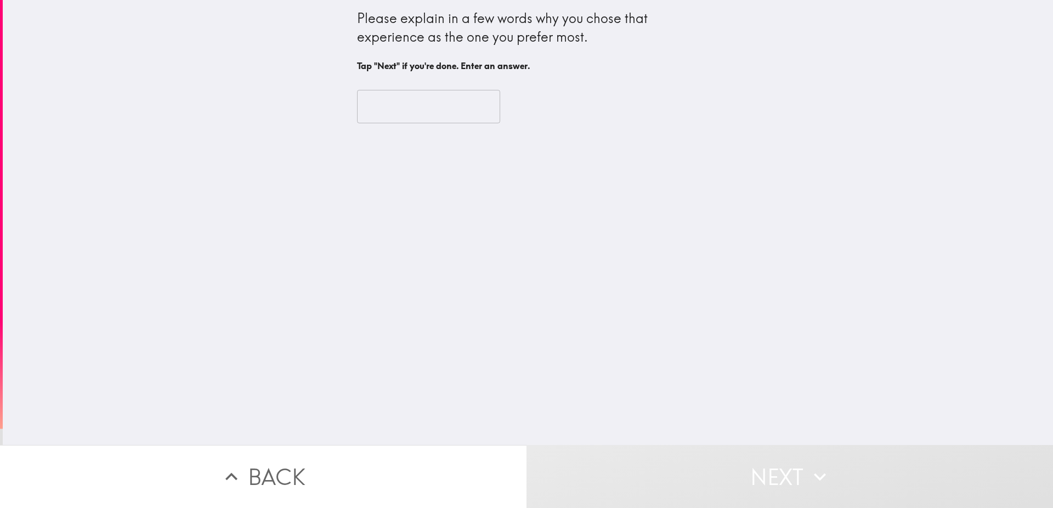
click at [399, 106] on input "text" at bounding box center [428, 107] width 143 height 34
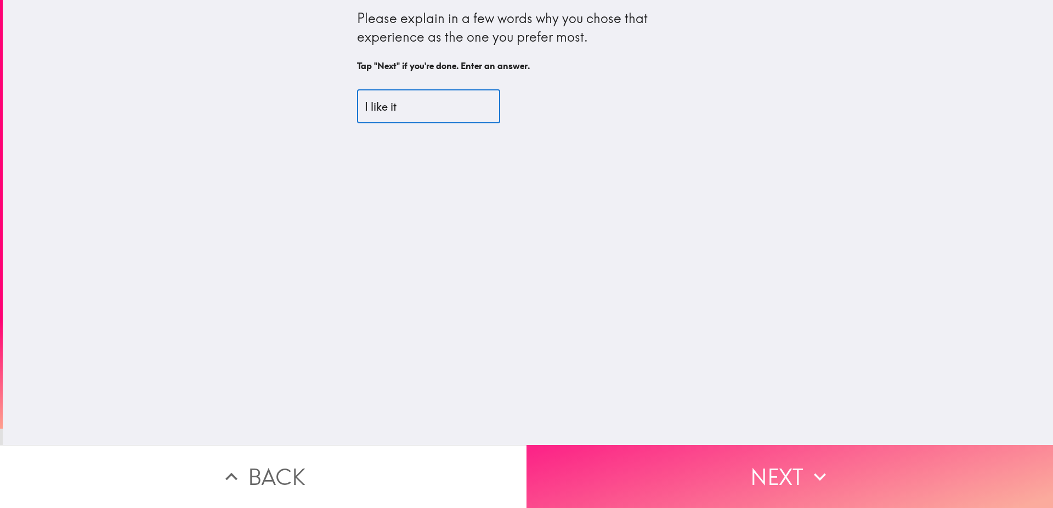
type input "I like it"
click at [730, 455] on button "Next" at bounding box center [790, 476] width 527 height 63
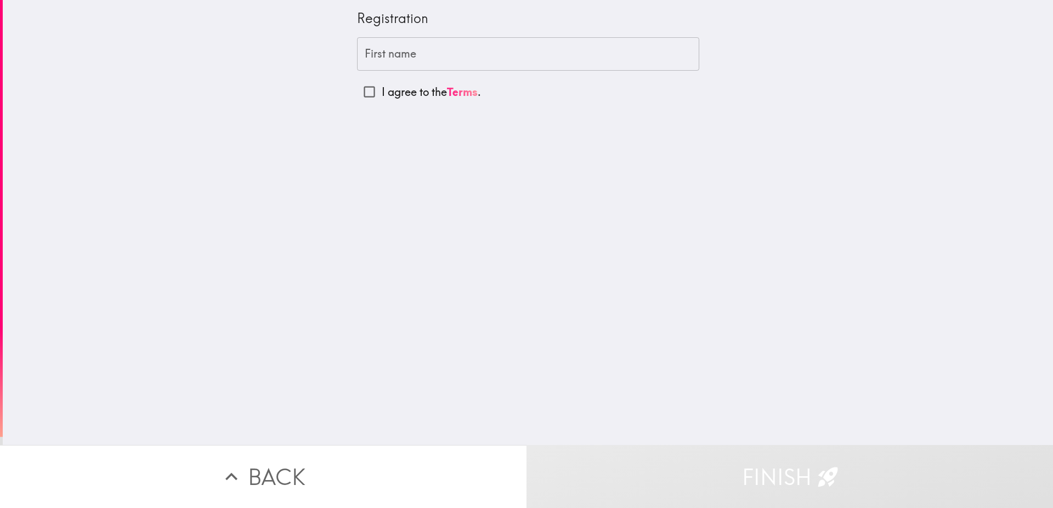
click at [442, 56] on input "First name" at bounding box center [528, 54] width 342 height 34
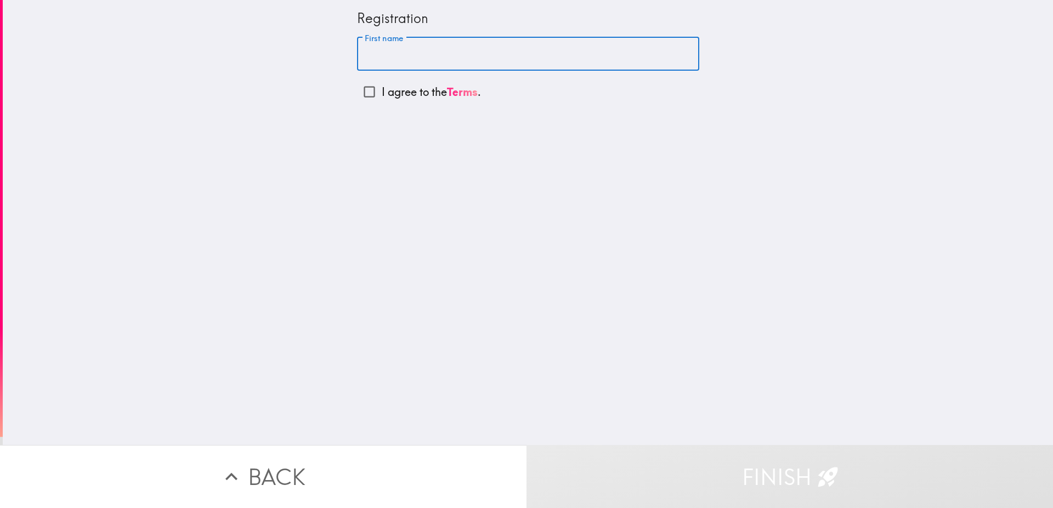
paste input "[PERSON_NAME]"
type input "[PERSON_NAME]"
click at [362, 97] on input "I agree to the Terms ." at bounding box center [369, 92] width 25 height 25
checkbox input "true"
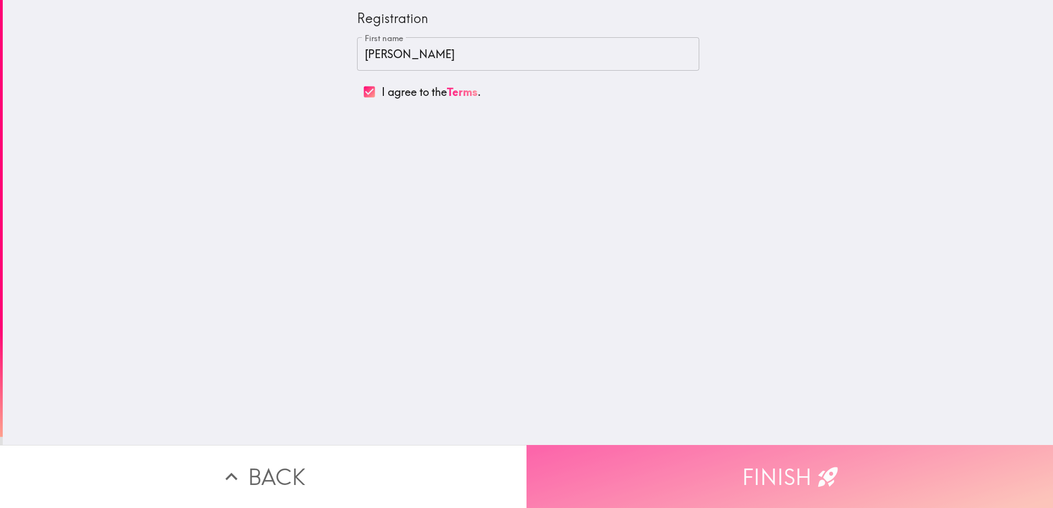
click at [725, 460] on button "Finish" at bounding box center [790, 476] width 527 height 63
